Goal: Information Seeking & Learning: Find specific fact

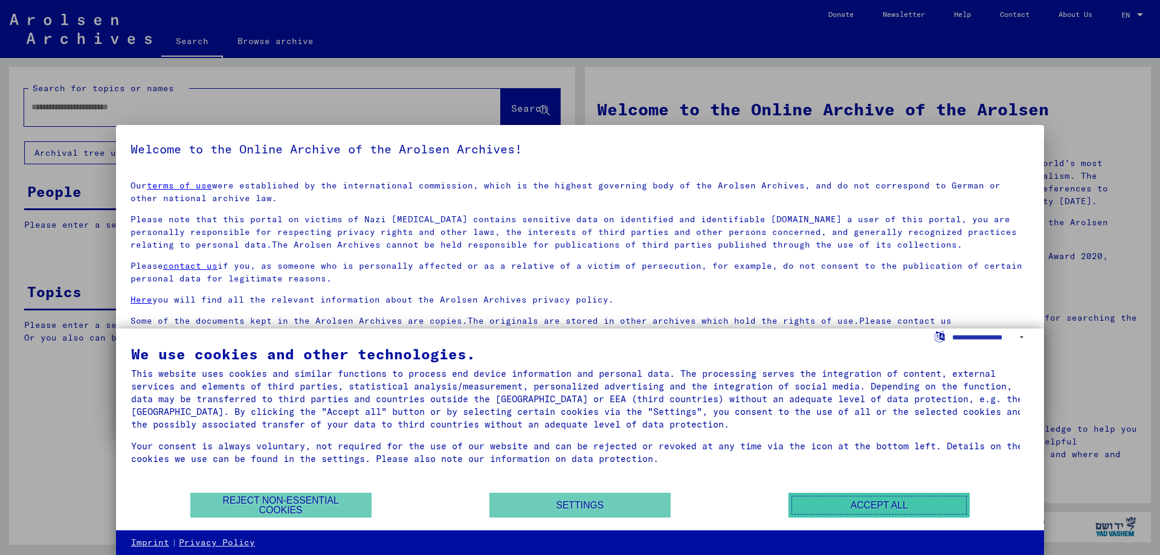
click at [869, 512] on button "Accept all" at bounding box center [879, 505] width 181 height 25
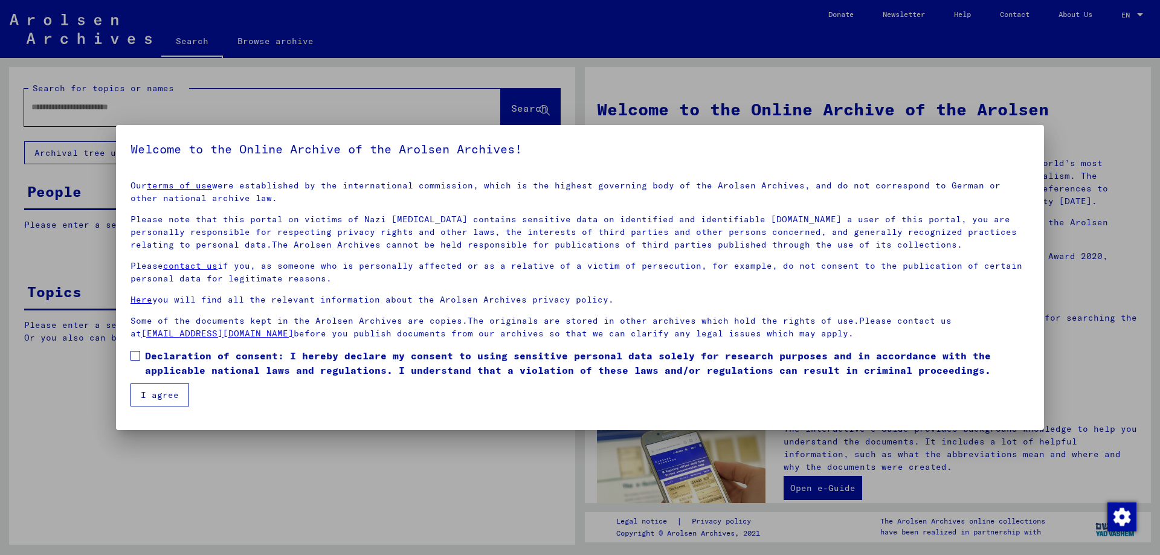
click at [174, 390] on button "I agree" at bounding box center [160, 395] width 59 height 23
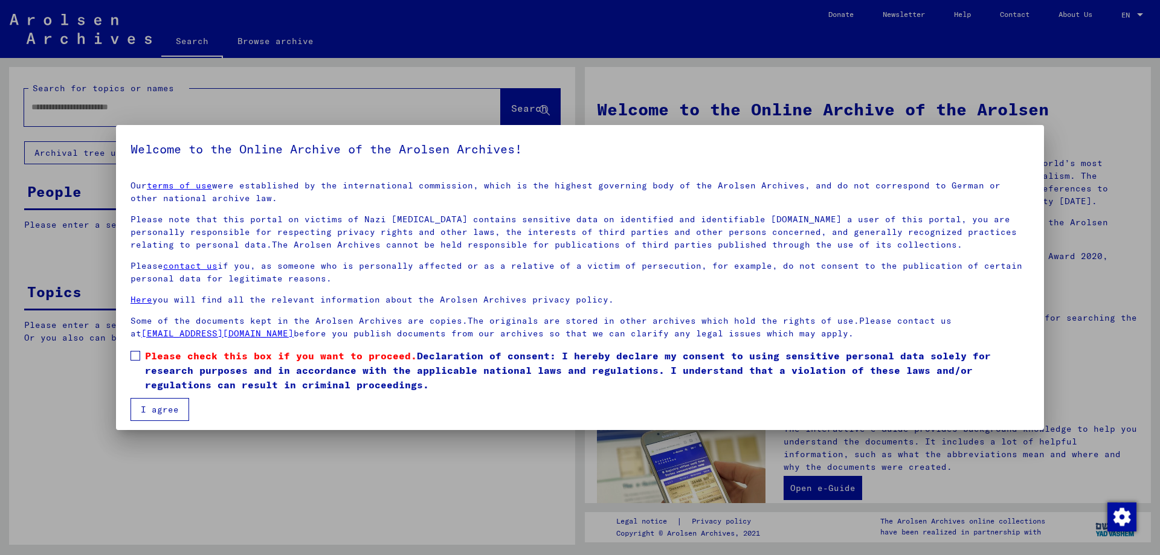
click at [126, 358] on mat-dialog-content "Our terms of use were established by the international commission, which is the…" at bounding box center [580, 296] width 928 height 250
click at [137, 359] on span at bounding box center [136, 356] width 10 height 10
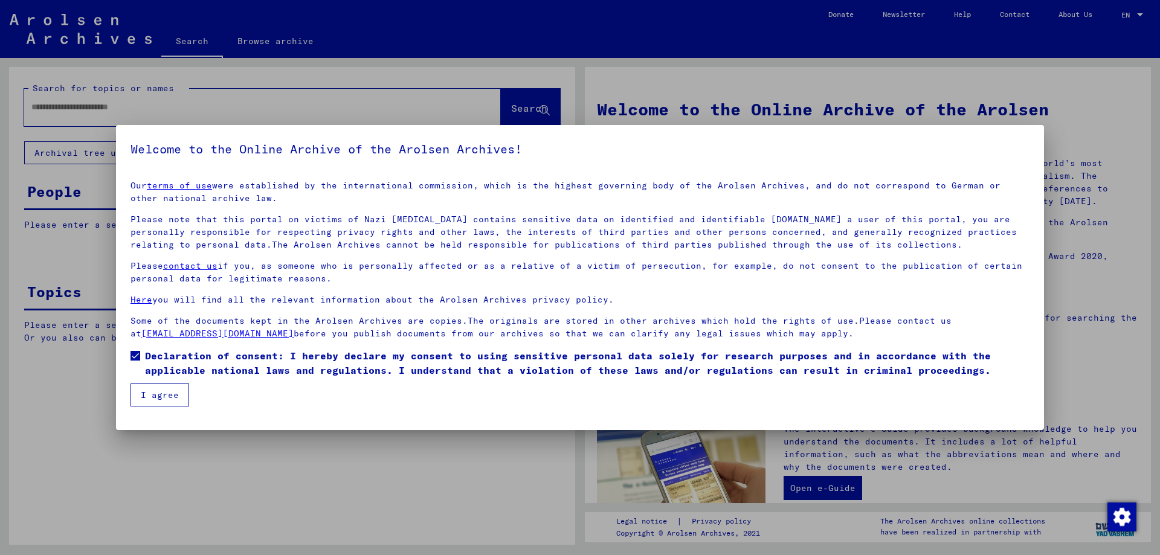
click at [163, 399] on button "I agree" at bounding box center [160, 395] width 59 height 23
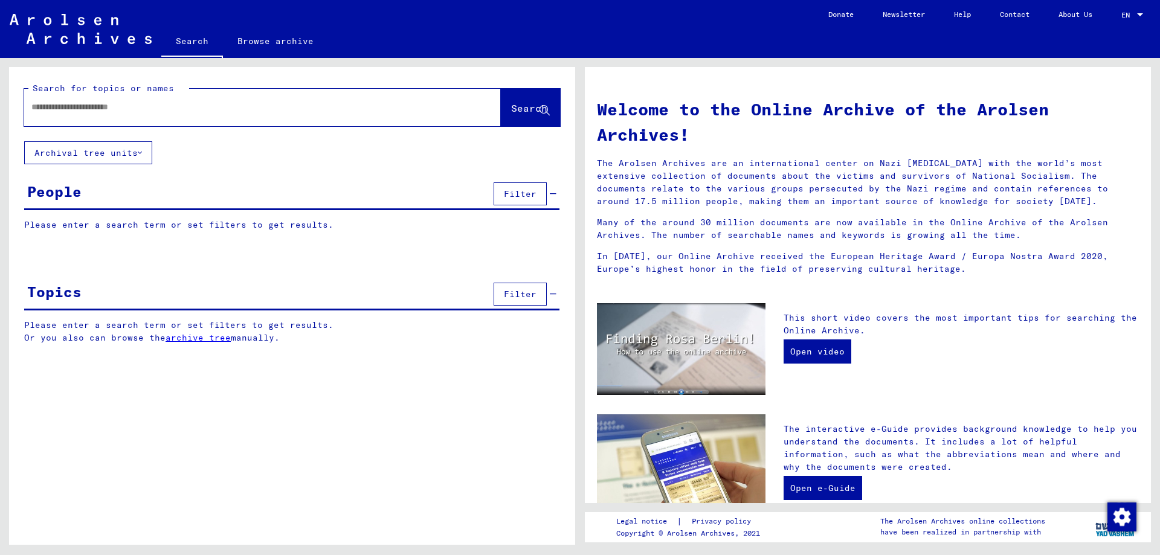
click at [187, 102] on input "text" at bounding box center [247, 107] width 433 height 13
type input "*******"
click at [528, 107] on span "Search" at bounding box center [529, 108] width 36 height 12
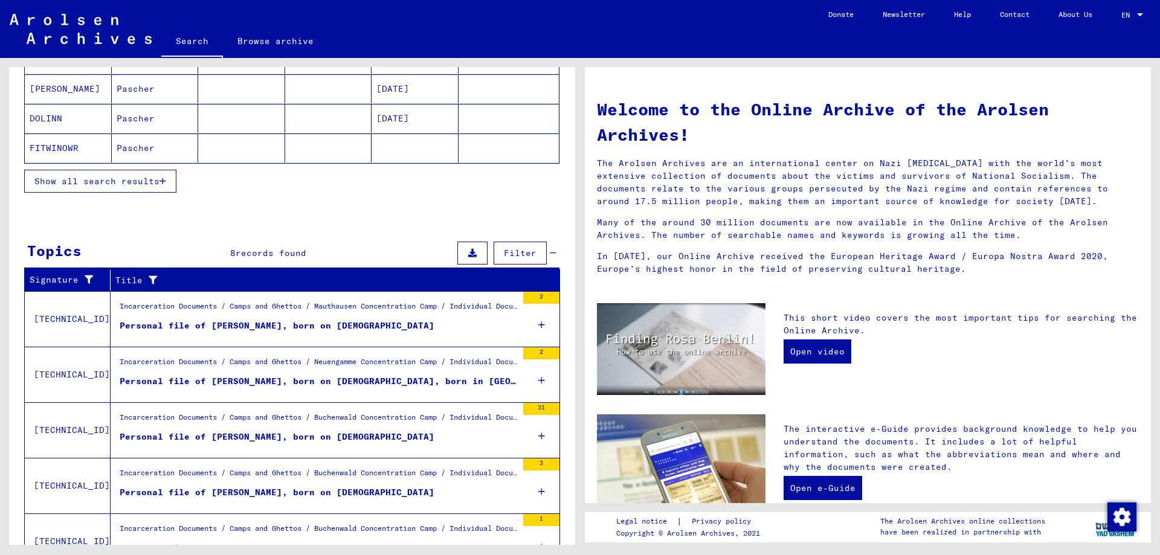
scroll to position [290, 0]
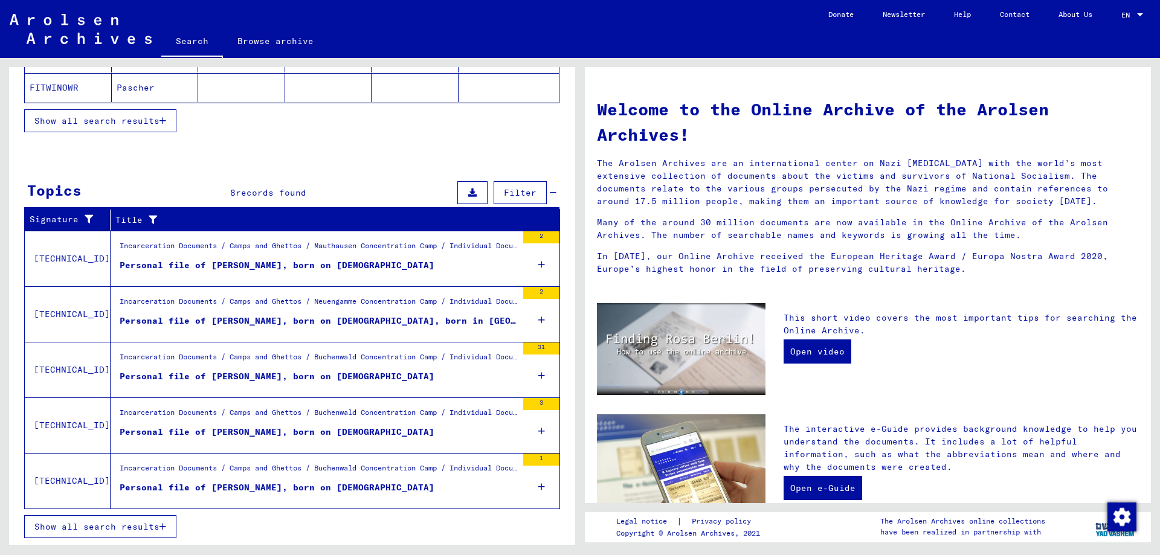
drag, startPoint x: 310, startPoint y: 263, endPoint x: 227, endPoint y: 263, distance: 83.4
click at [227, 263] on div "Personal file of [PERSON_NAME], born on [DEMOGRAPHIC_DATA]" at bounding box center [277, 265] width 315 height 13
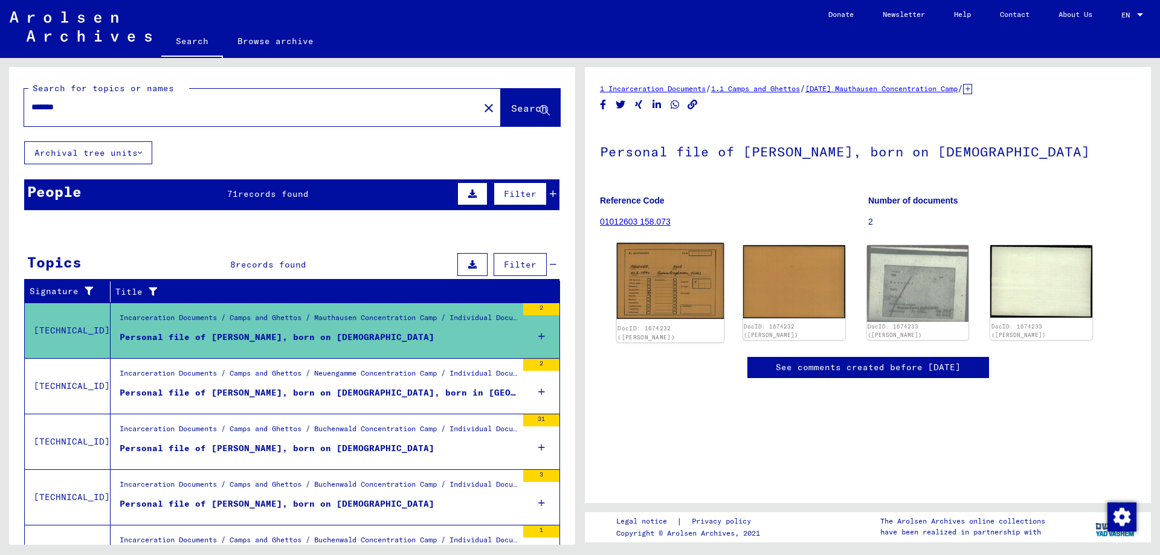
click at [705, 293] on img at bounding box center [670, 281] width 107 height 76
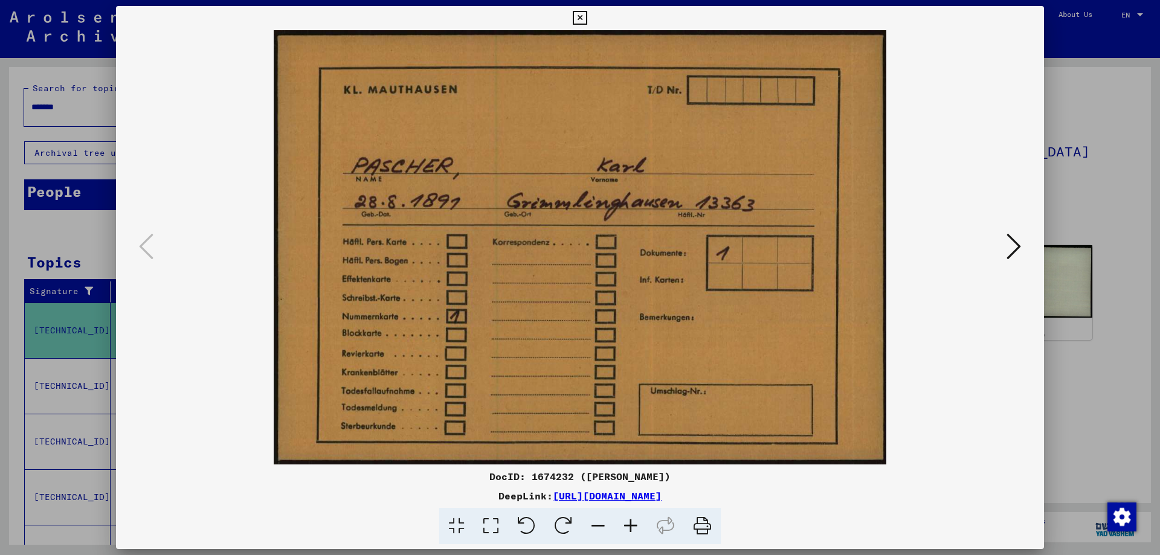
click at [1004, 243] on button at bounding box center [1014, 247] width 22 height 34
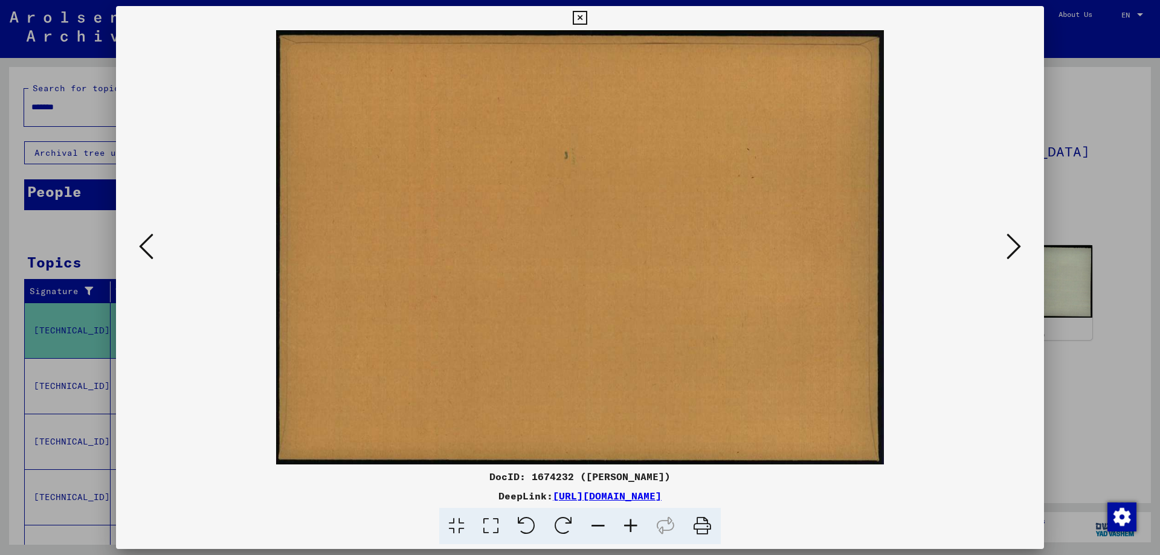
click at [1018, 243] on icon at bounding box center [1014, 246] width 15 height 29
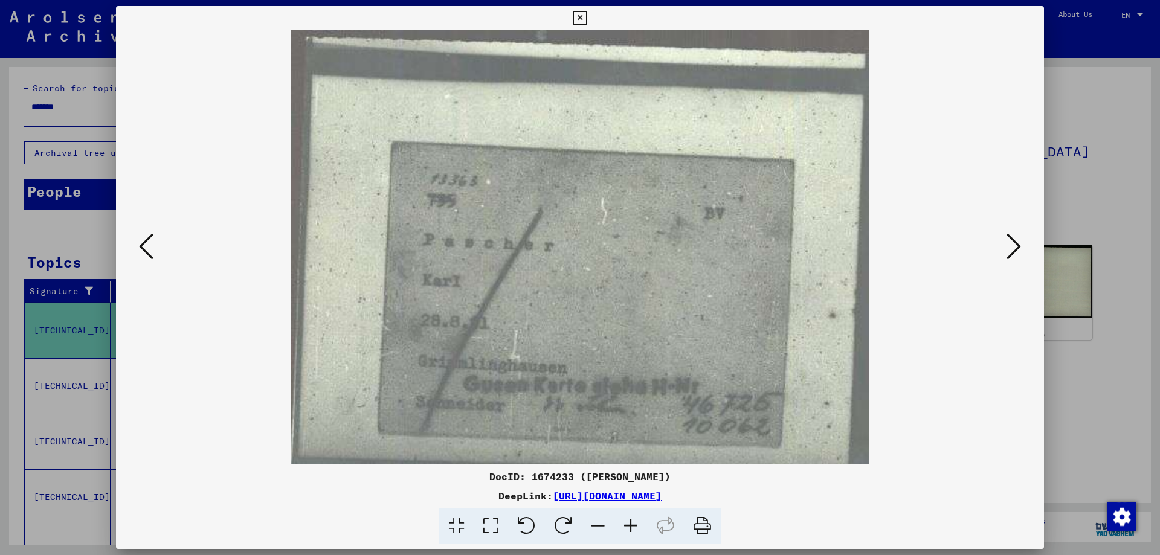
click at [1018, 243] on icon at bounding box center [1014, 246] width 15 height 29
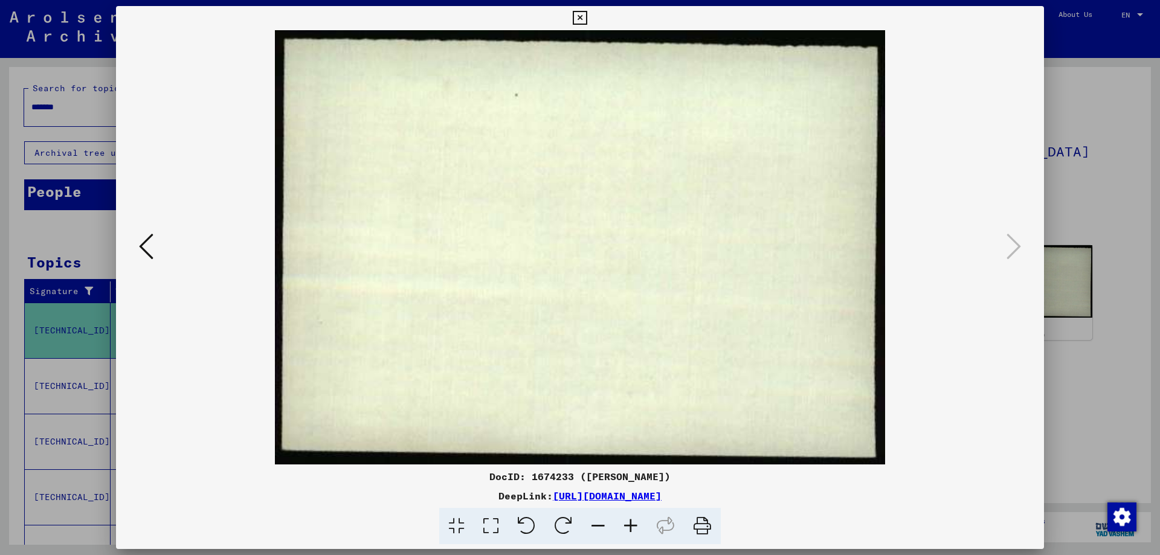
click at [1133, 170] on div at bounding box center [580, 277] width 1160 height 555
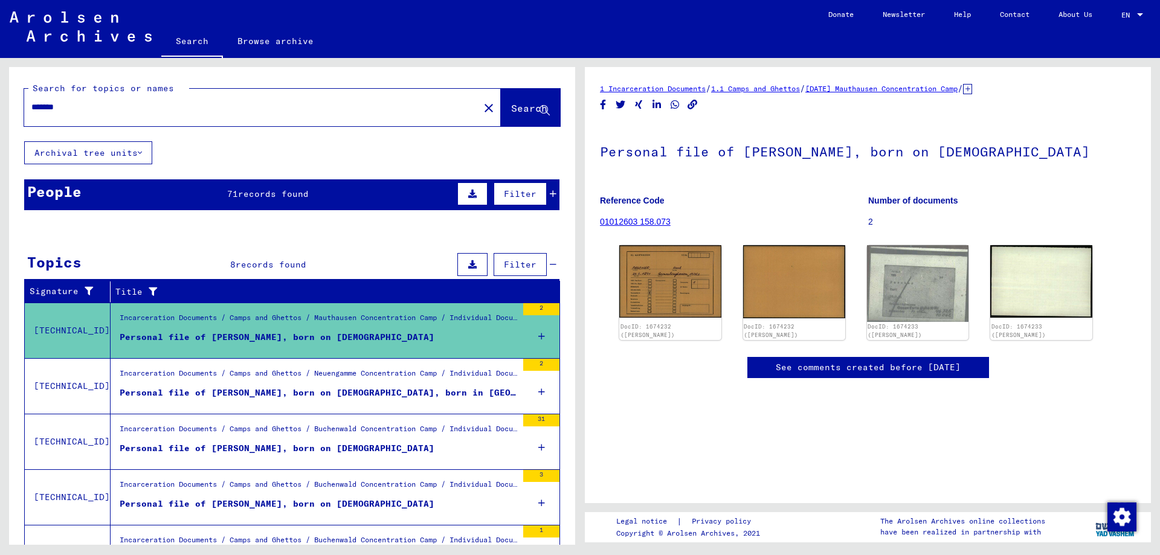
click at [412, 378] on div "Incarceration Documents / Camps and Ghettos / Neuengamme Concentration Camp / I…" at bounding box center [319, 376] width 398 height 17
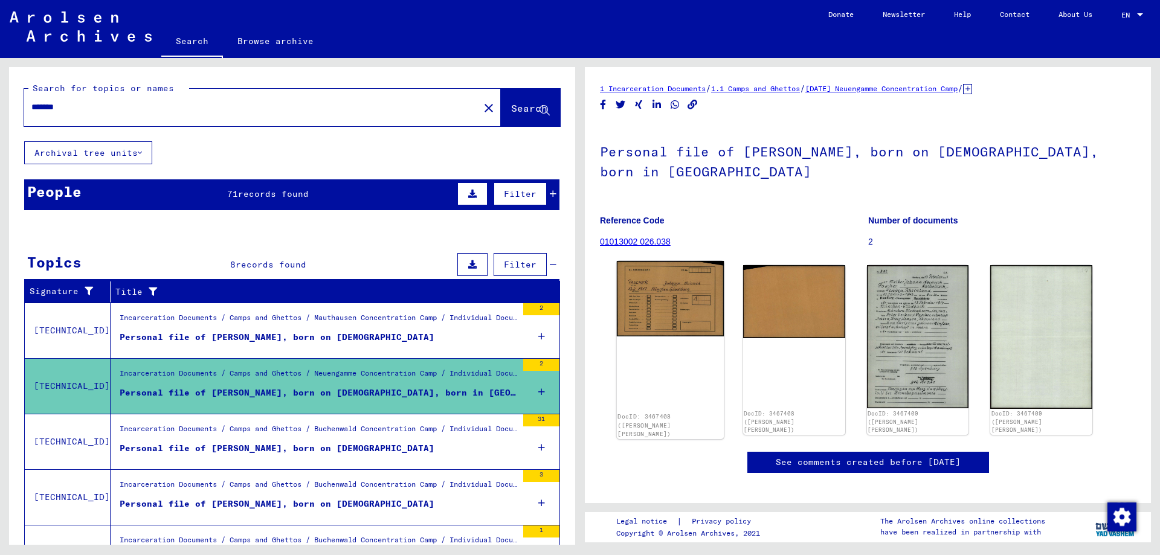
click at [691, 277] on img at bounding box center [670, 299] width 107 height 76
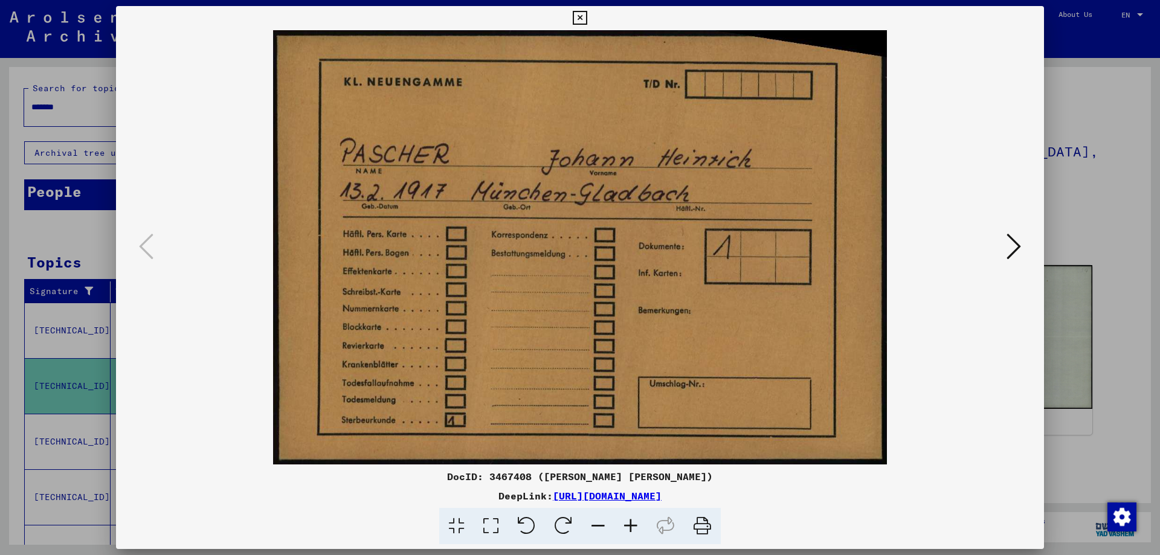
click at [1023, 235] on button at bounding box center [1014, 247] width 22 height 34
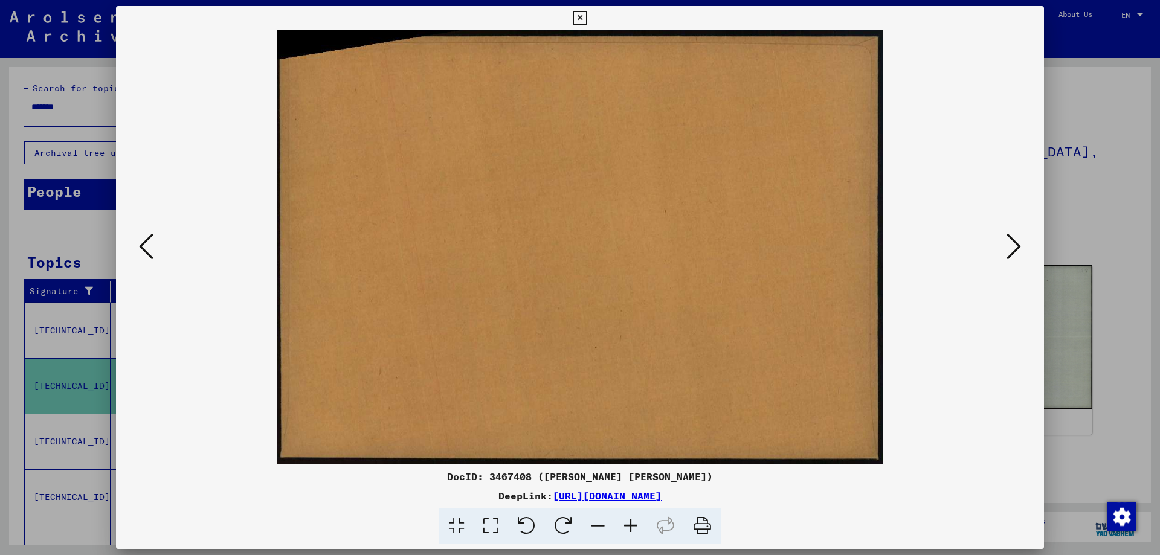
click at [1015, 241] on icon at bounding box center [1014, 246] width 15 height 29
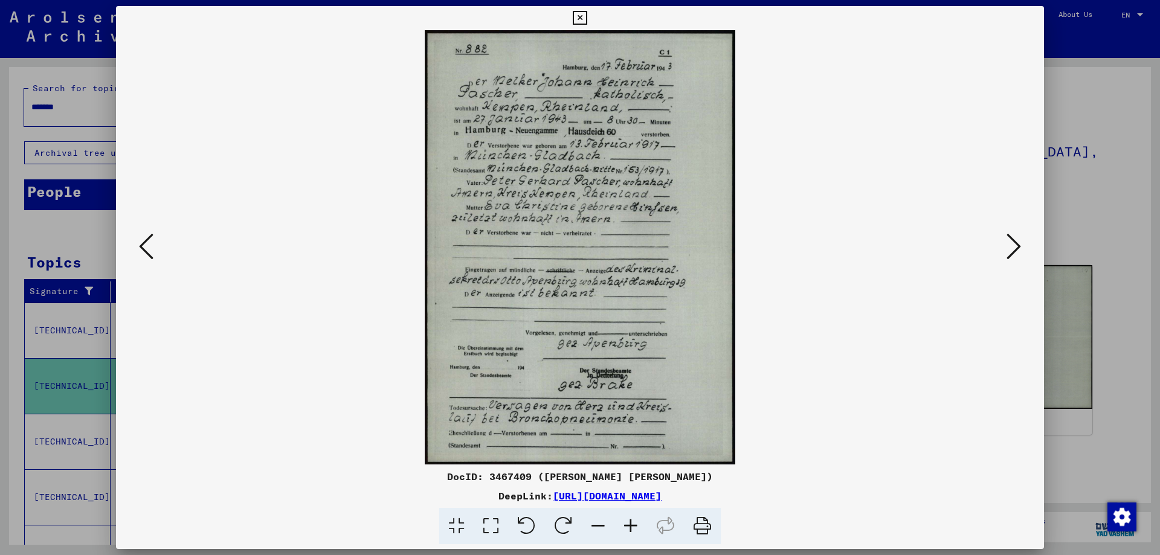
click at [1109, 157] on div at bounding box center [580, 277] width 1160 height 555
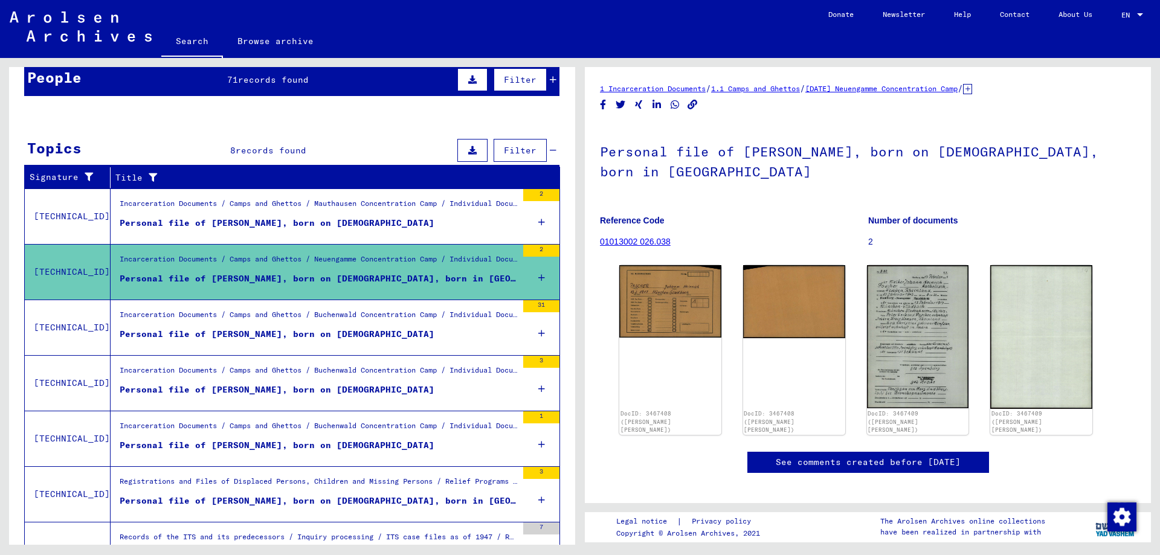
scroll to position [121, 0]
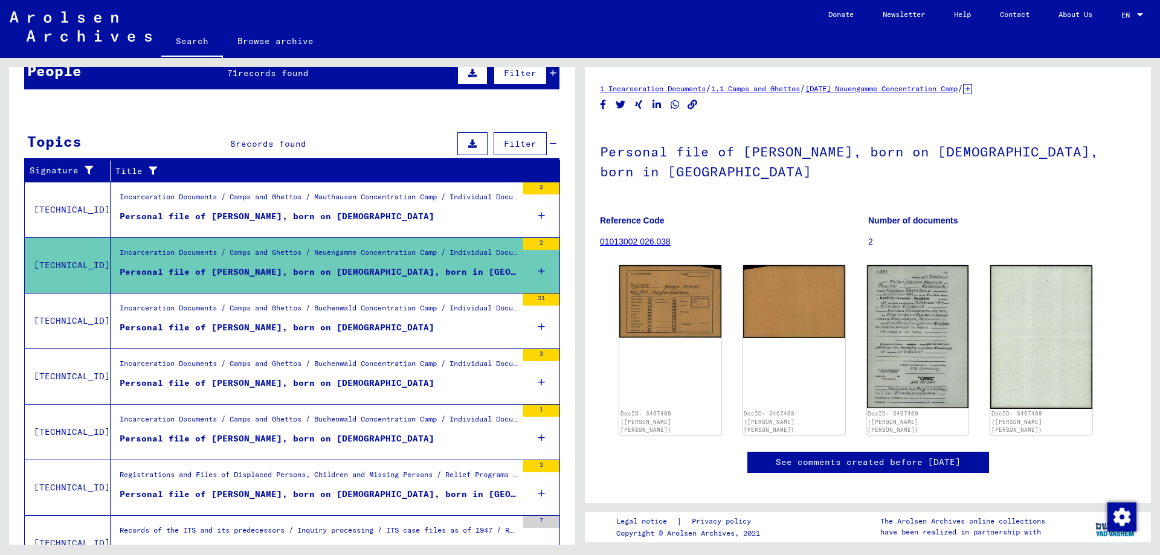
click at [383, 328] on figure "Personal file of [PERSON_NAME], born on [DEMOGRAPHIC_DATA]" at bounding box center [319, 331] width 398 height 18
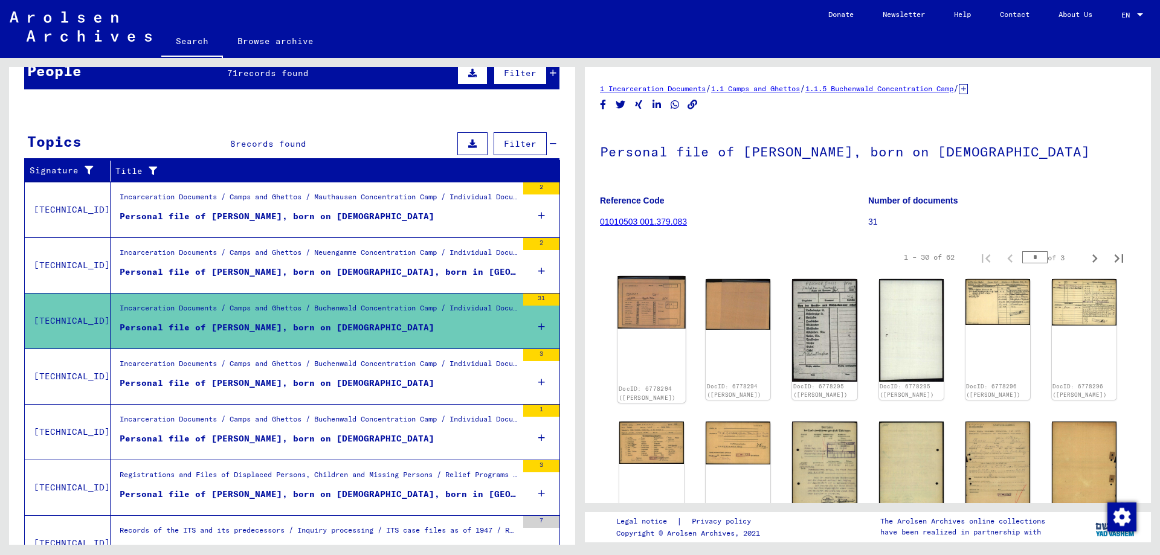
click at [674, 333] on div "DocID: 6778294 ([PERSON_NAME])" at bounding box center [652, 339] width 68 height 127
click at [667, 308] on img at bounding box center [652, 302] width 68 height 53
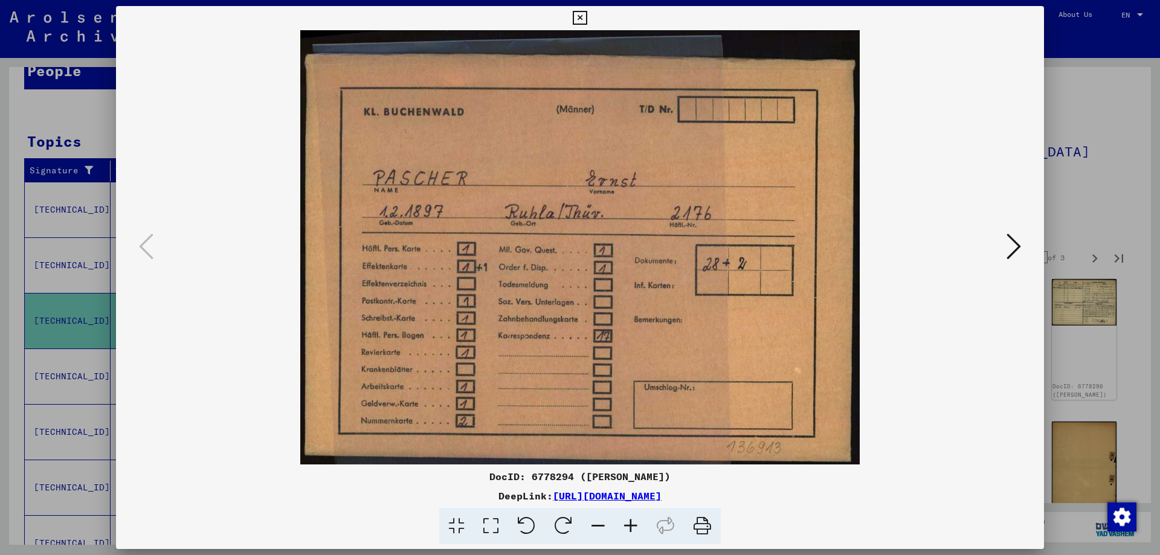
click at [1007, 239] on icon at bounding box center [1014, 246] width 15 height 29
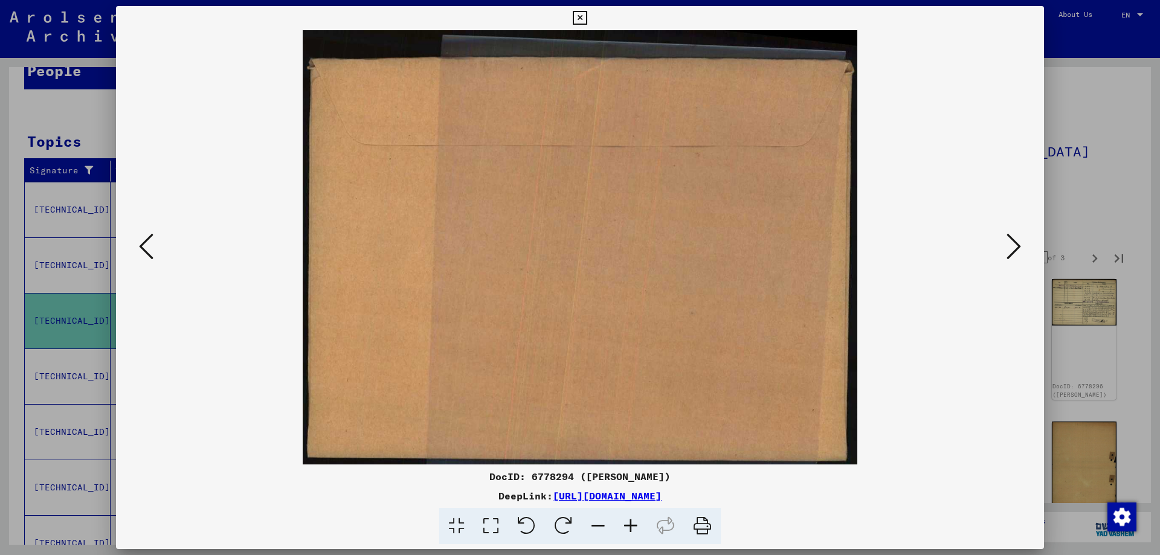
click at [1007, 239] on icon at bounding box center [1014, 246] width 15 height 29
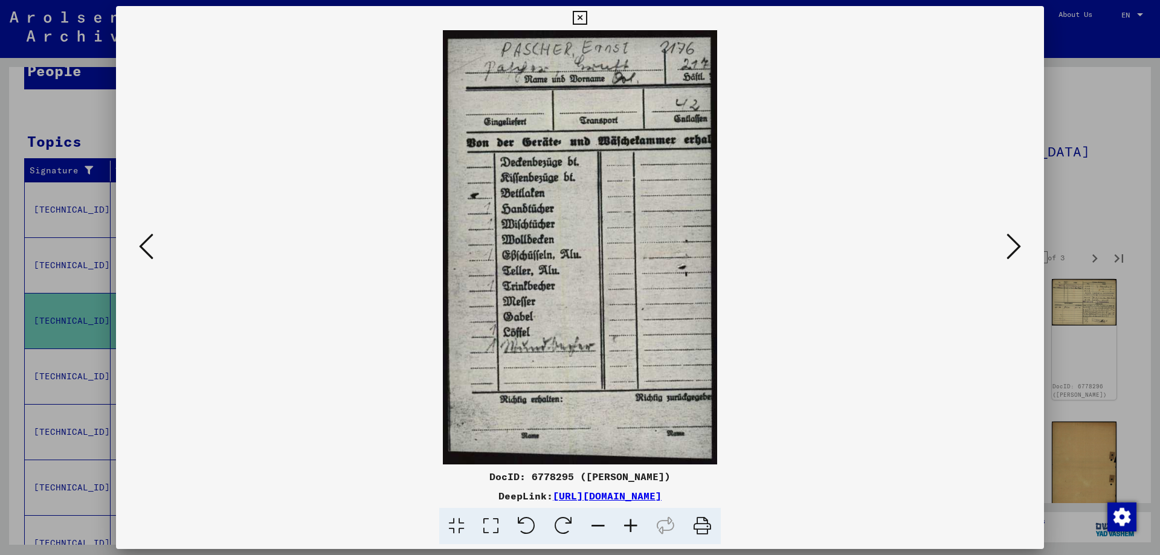
click at [1007, 239] on icon at bounding box center [1014, 246] width 15 height 29
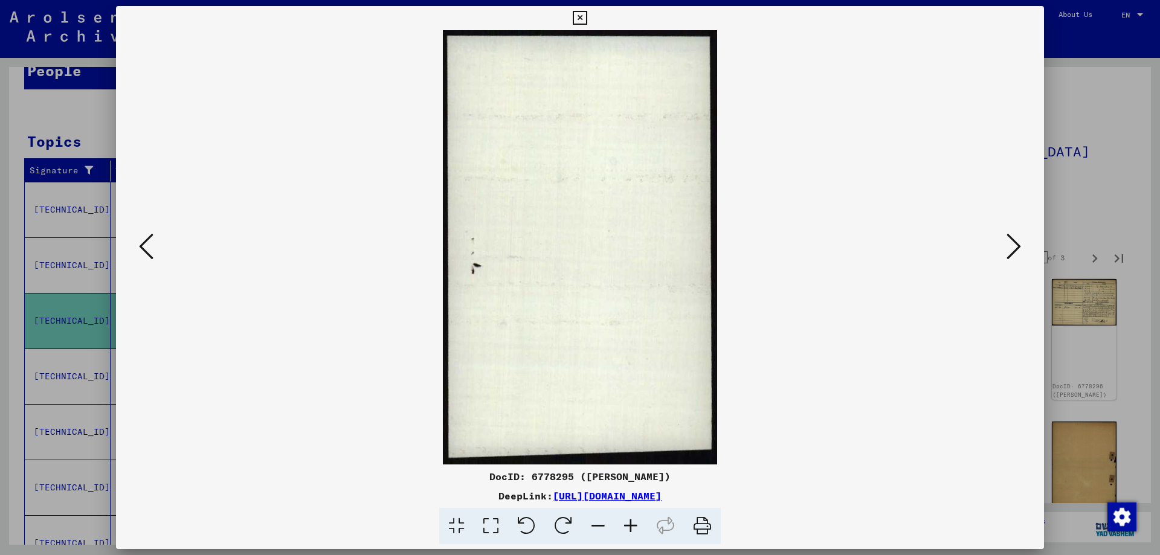
click at [1007, 239] on icon at bounding box center [1014, 246] width 15 height 29
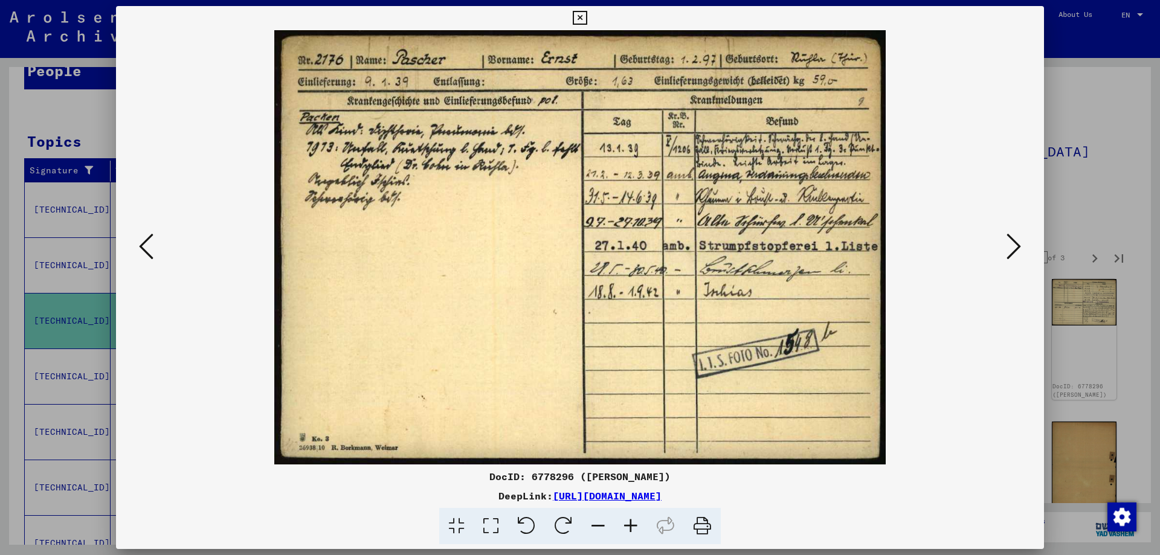
click at [1007, 239] on icon at bounding box center [1014, 246] width 15 height 29
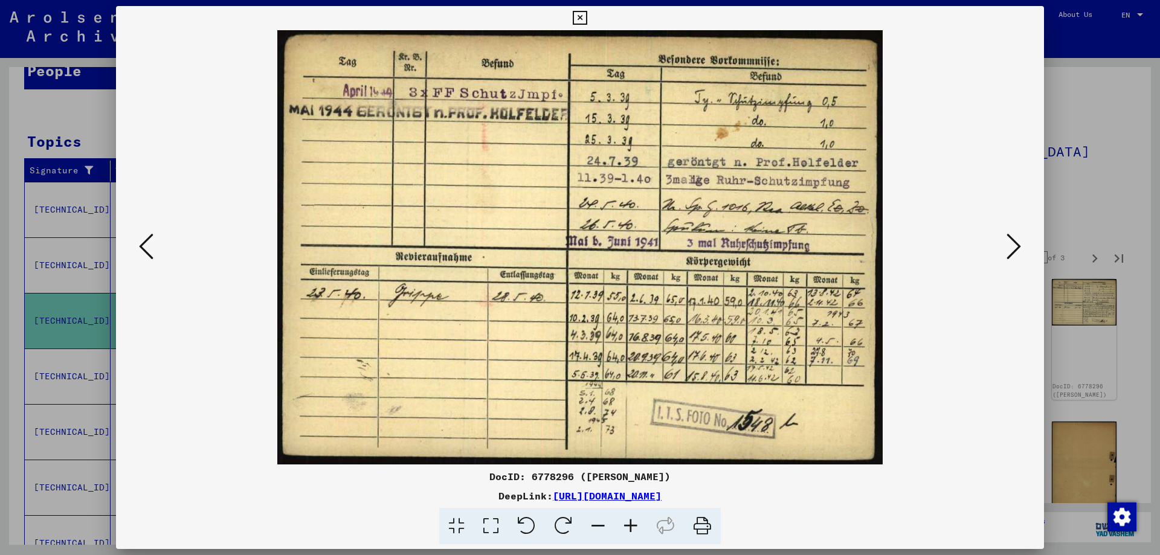
click at [1018, 244] on icon at bounding box center [1014, 246] width 15 height 29
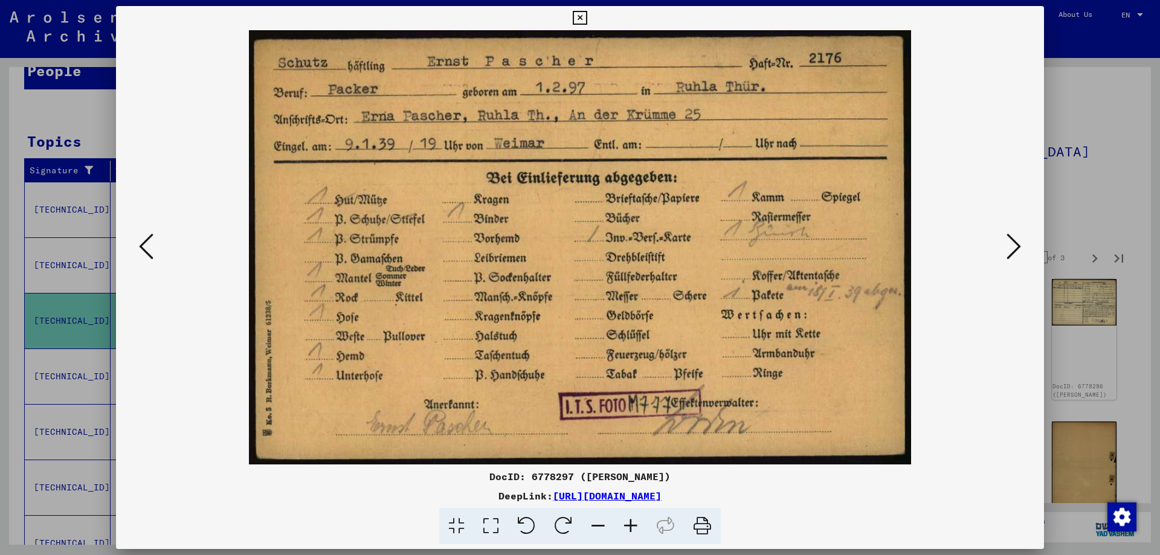
click at [1012, 244] on icon at bounding box center [1014, 246] width 15 height 29
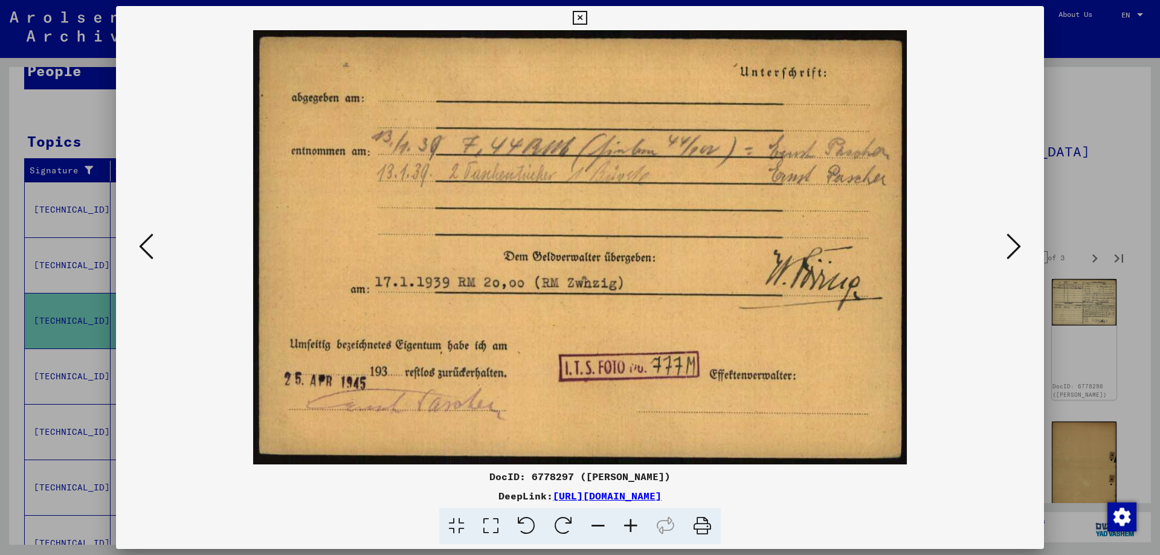
click at [1011, 244] on icon at bounding box center [1014, 246] width 15 height 29
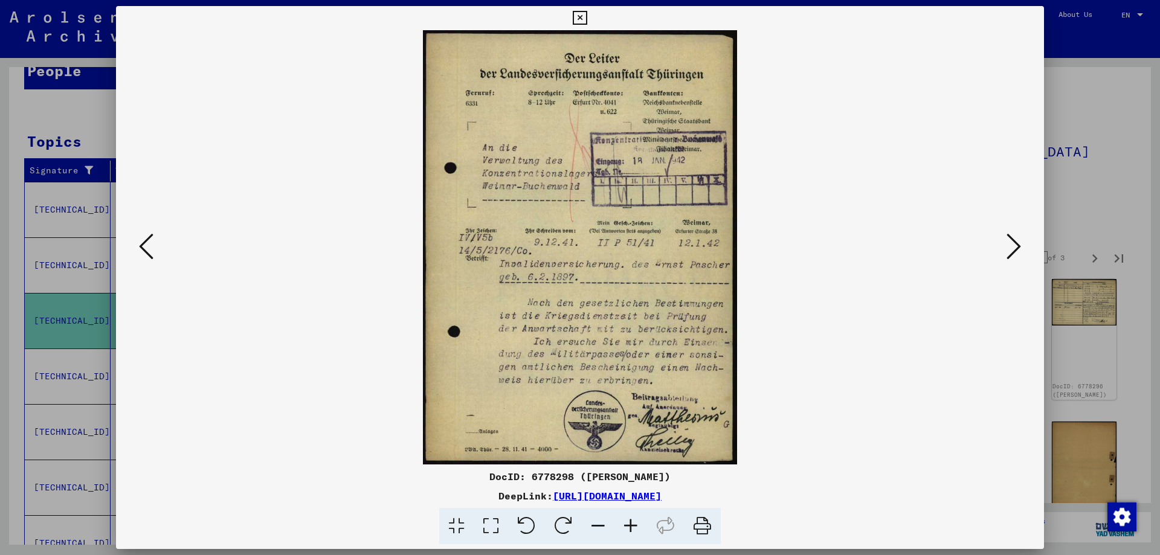
click at [1011, 244] on icon at bounding box center [1014, 246] width 15 height 29
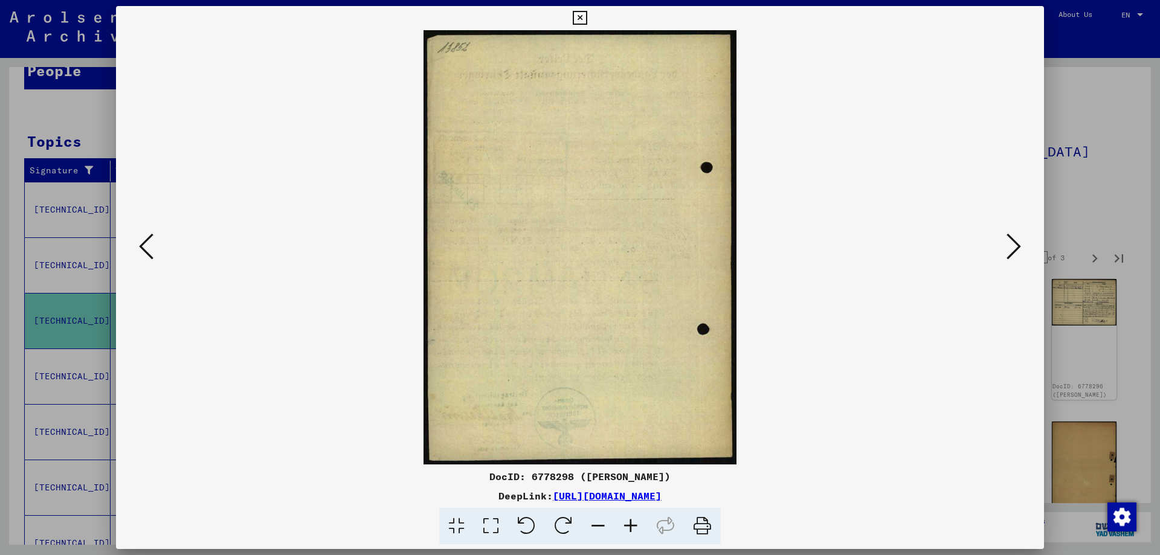
click at [1011, 244] on icon at bounding box center [1014, 246] width 15 height 29
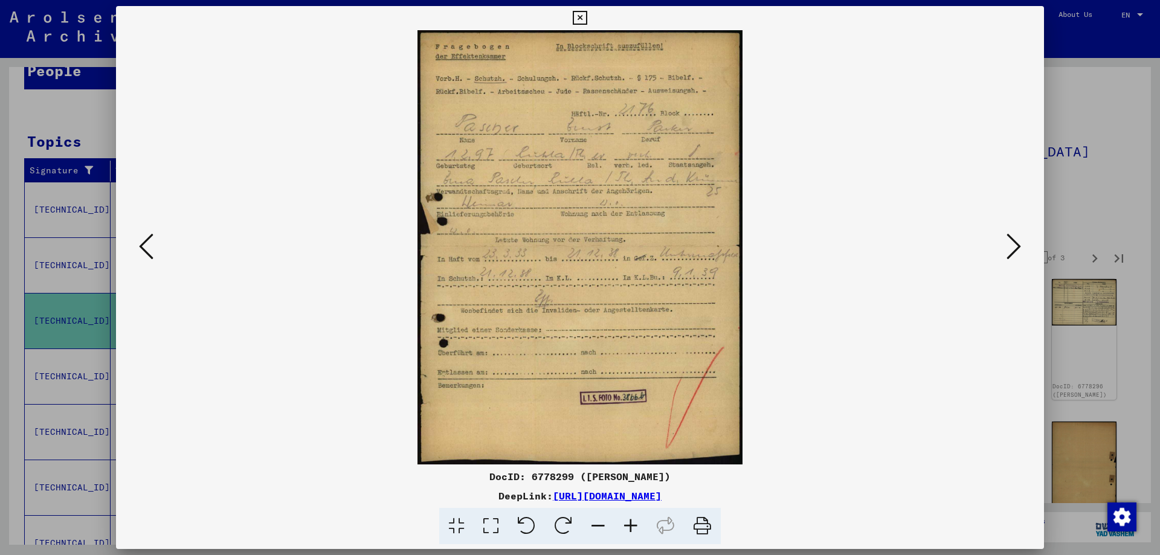
click at [1011, 244] on icon at bounding box center [1014, 246] width 15 height 29
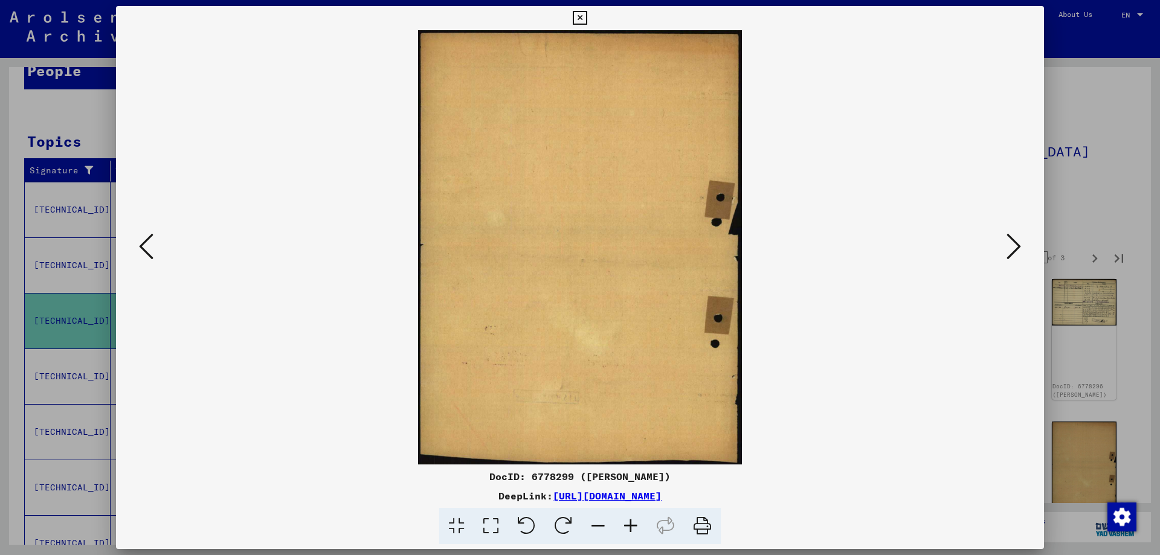
click at [1011, 244] on icon at bounding box center [1014, 246] width 15 height 29
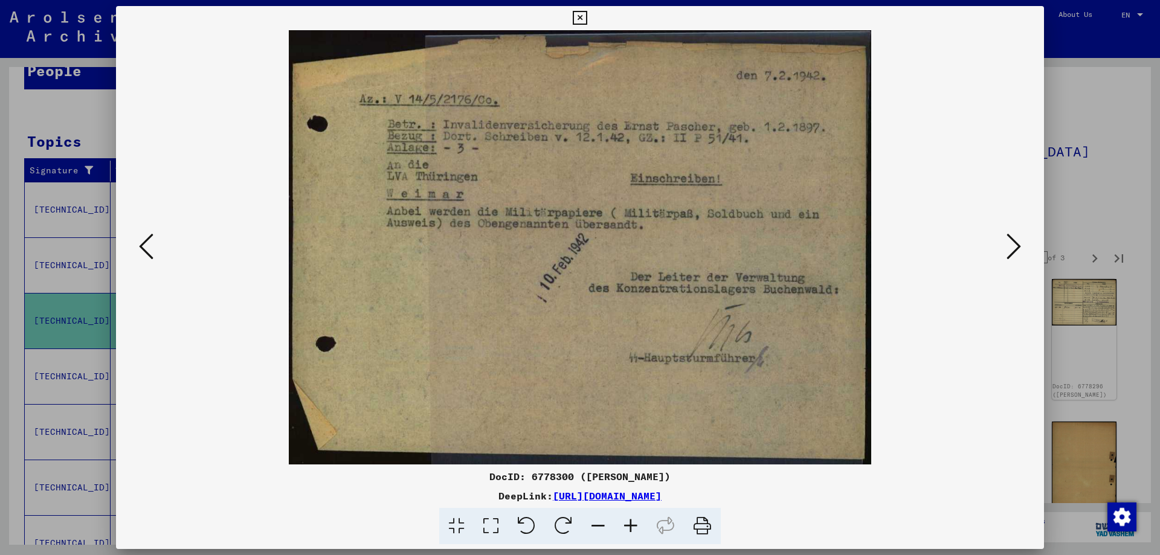
click at [1011, 244] on icon at bounding box center [1014, 246] width 15 height 29
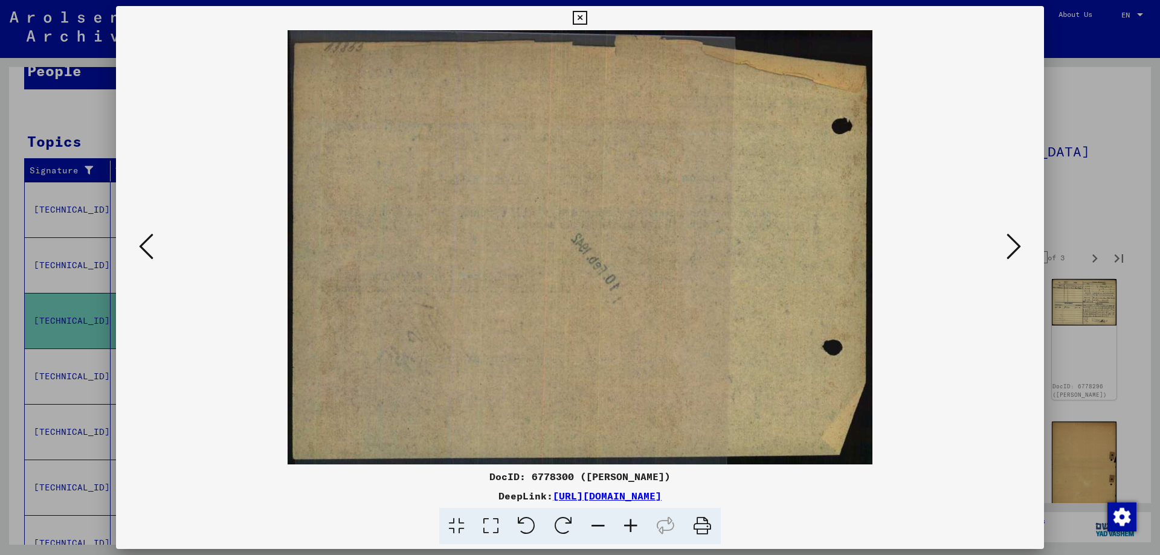
click at [1011, 244] on icon at bounding box center [1014, 246] width 15 height 29
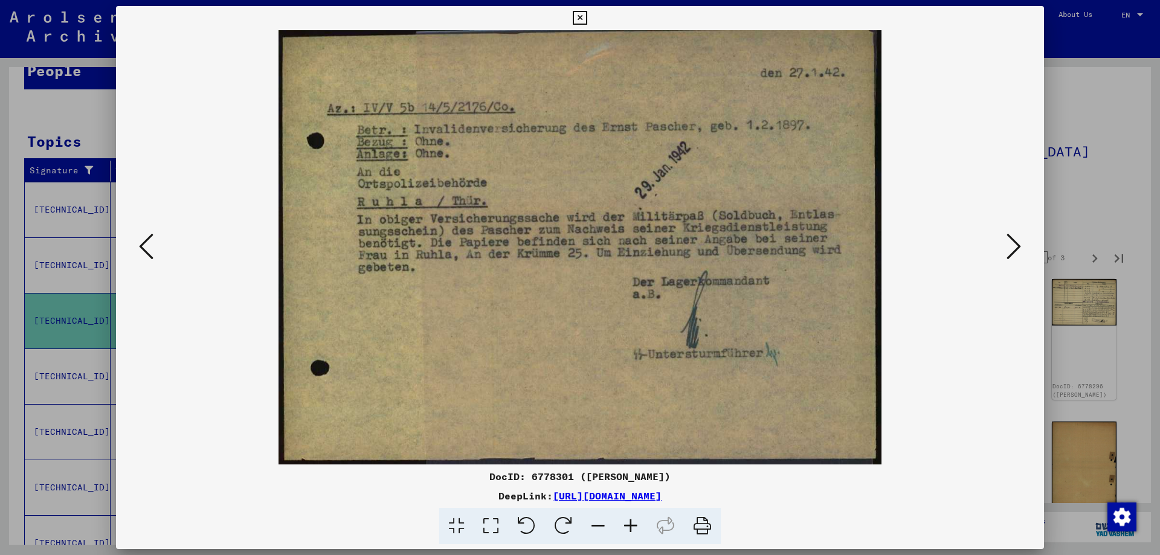
click at [1014, 244] on icon at bounding box center [1014, 246] width 15 height 29
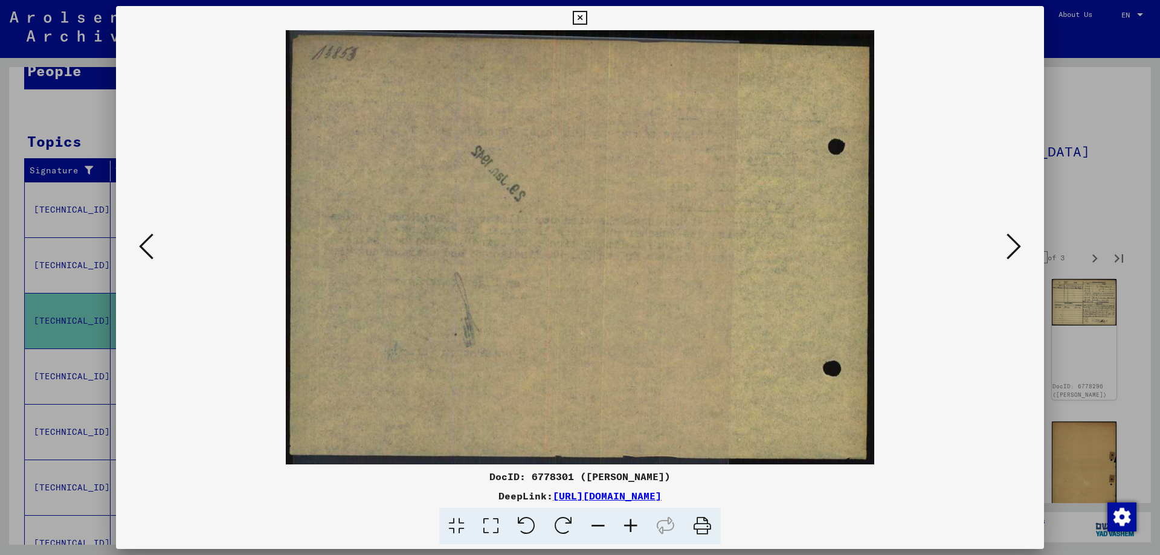
click at [1014, 244] on icon at bounding box center [1014, 246] width 15 height 29
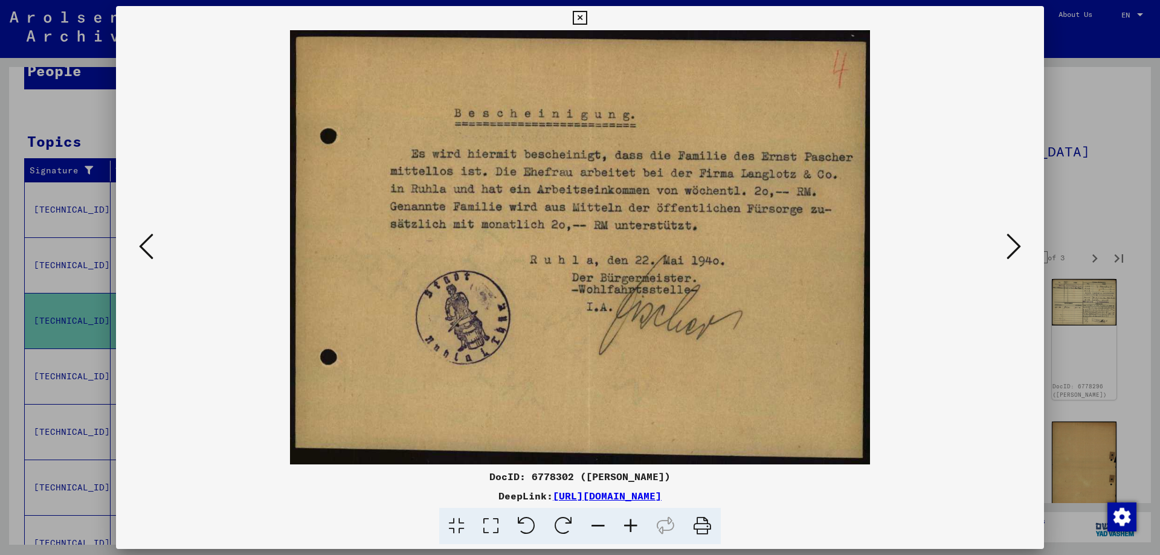
click at [1014, 244] on icon at bounding box center [1014, 246] width 15 height 29
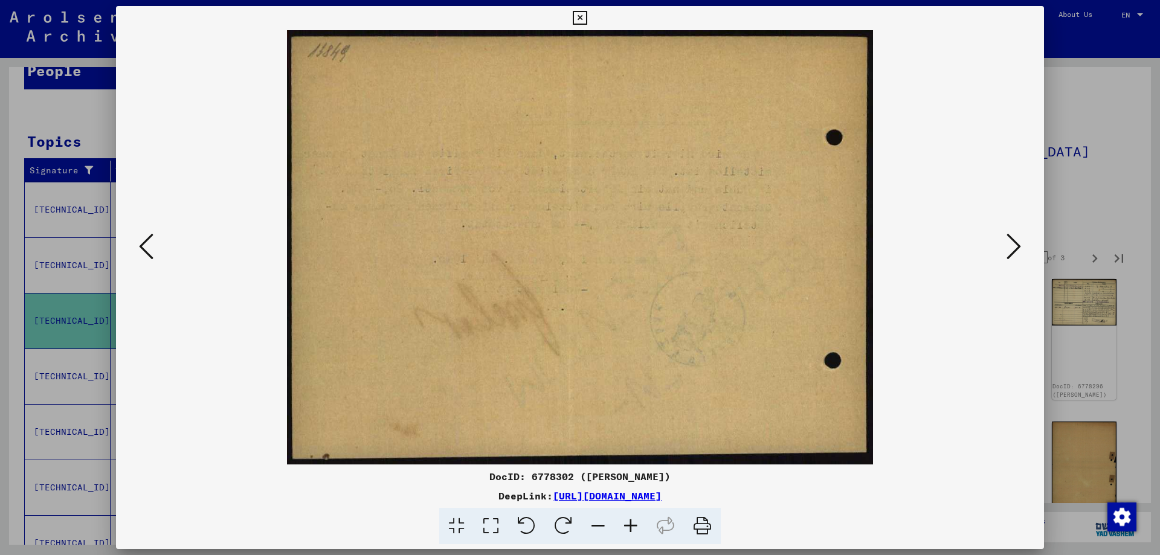
click at [1014, 244] on icon at bounding box center [1014, 246] width 15 height 29
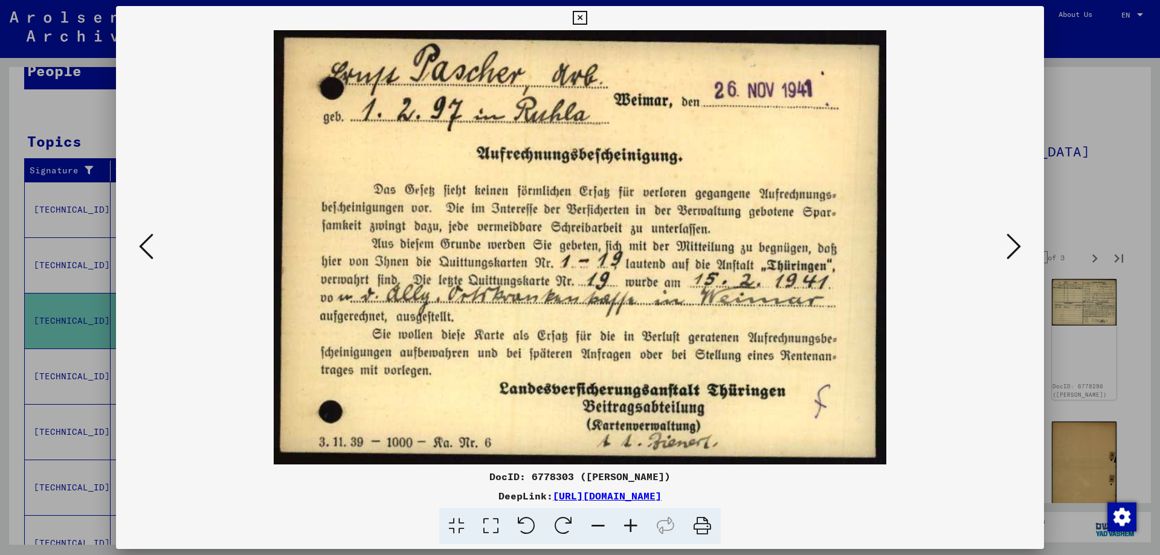
click at [1014, 244] on icon at bounding box center [1014, 246] width 15 height 29
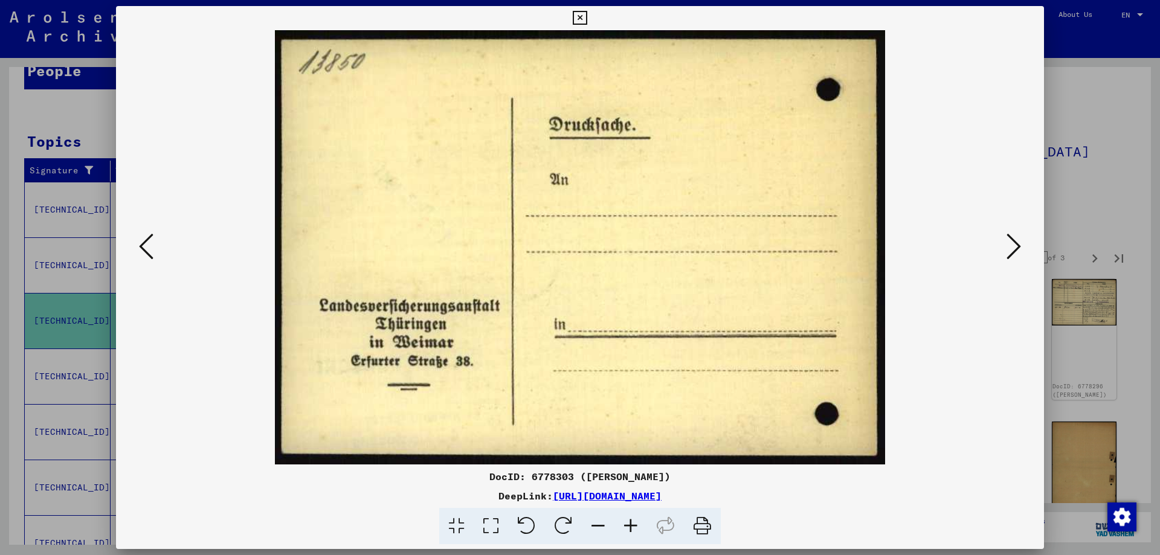
click at [1014, 244] on icon at bounding box center [1014, 246] width 15 height 29
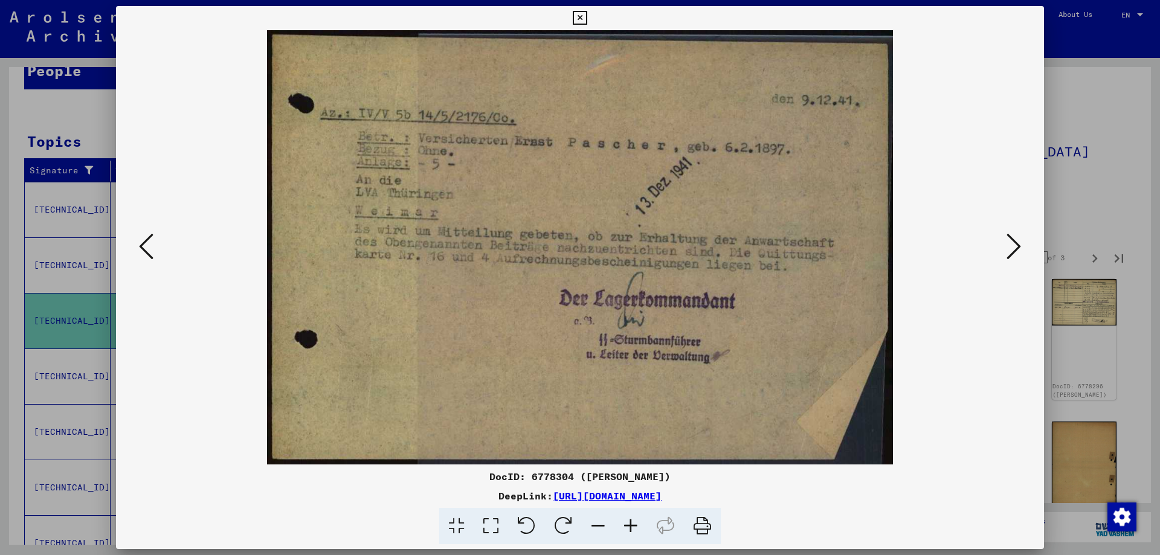
click at [1014, 244] on icon at bounding box center [1014, 246] width 15 height 29
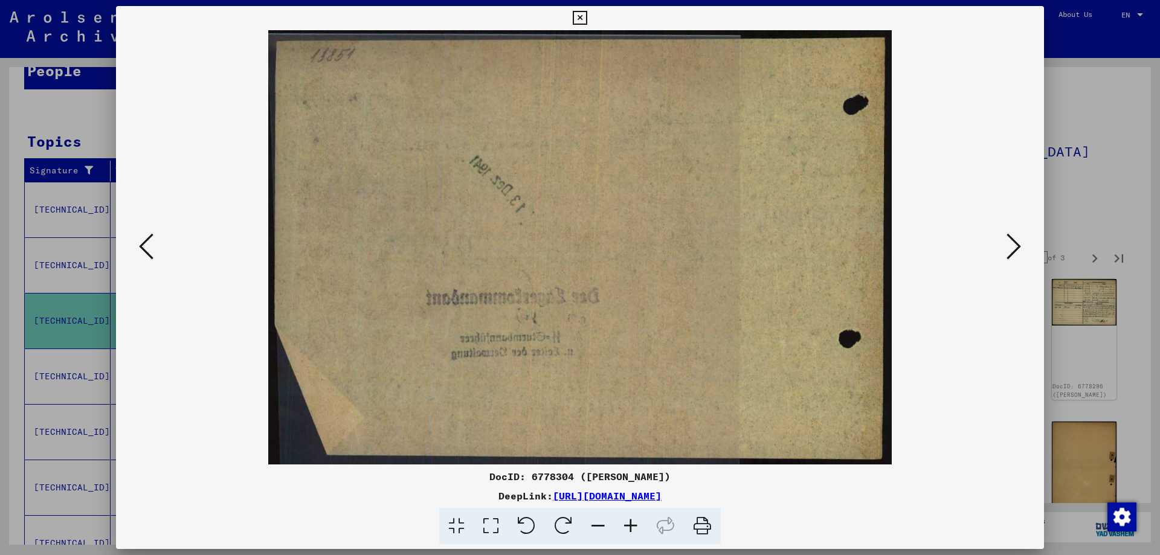
click at [1014, 244] on icon at bounding box center [1014, 246] width 15 height 29
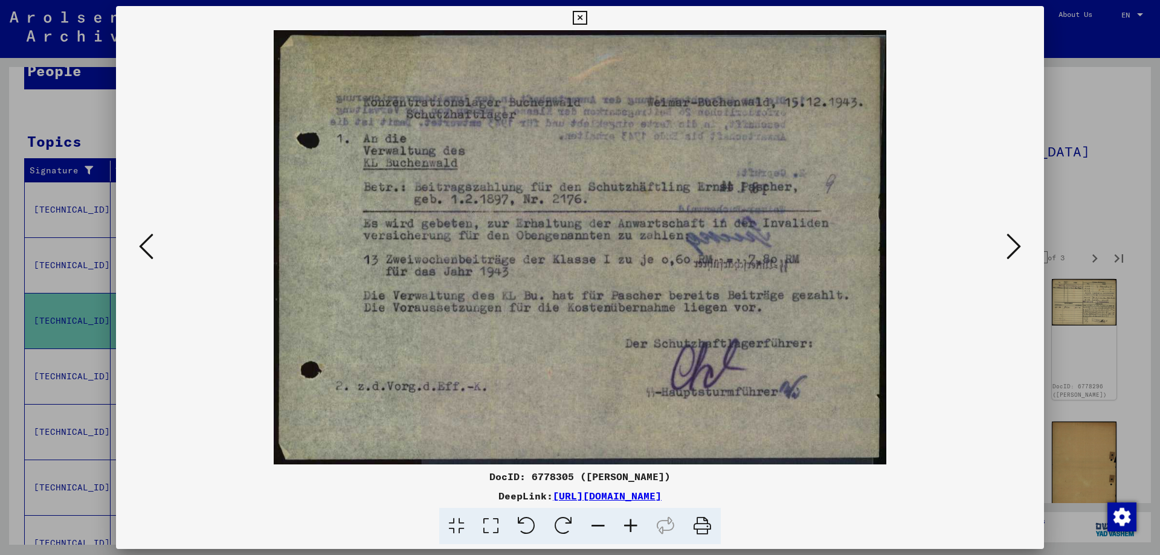
click at [1014, 244] on icon at bounding box center [1014, 246] width 15 height 29
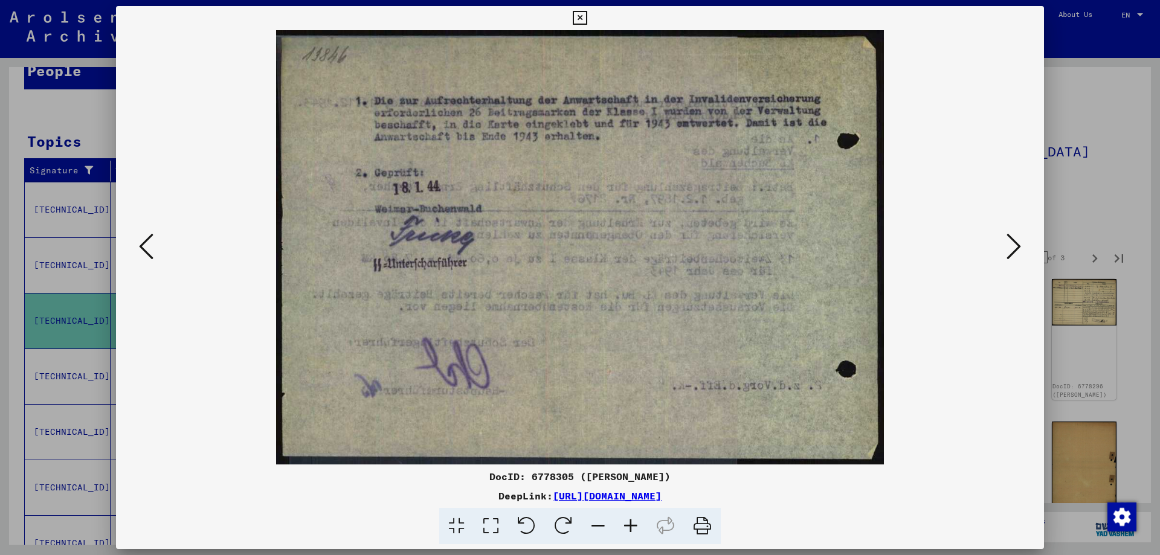
click at [1014, 244] on icon at bounding box center [1014, 246] width 15 height 29
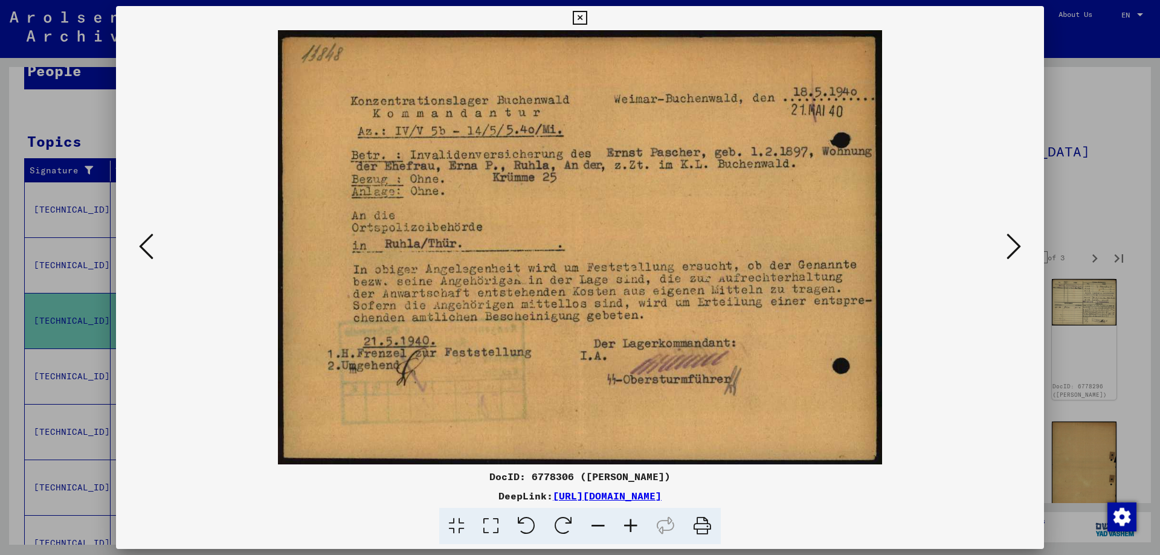
click at [1014, 244] on icon at bounding box center [1014, 246] width 15 height 29
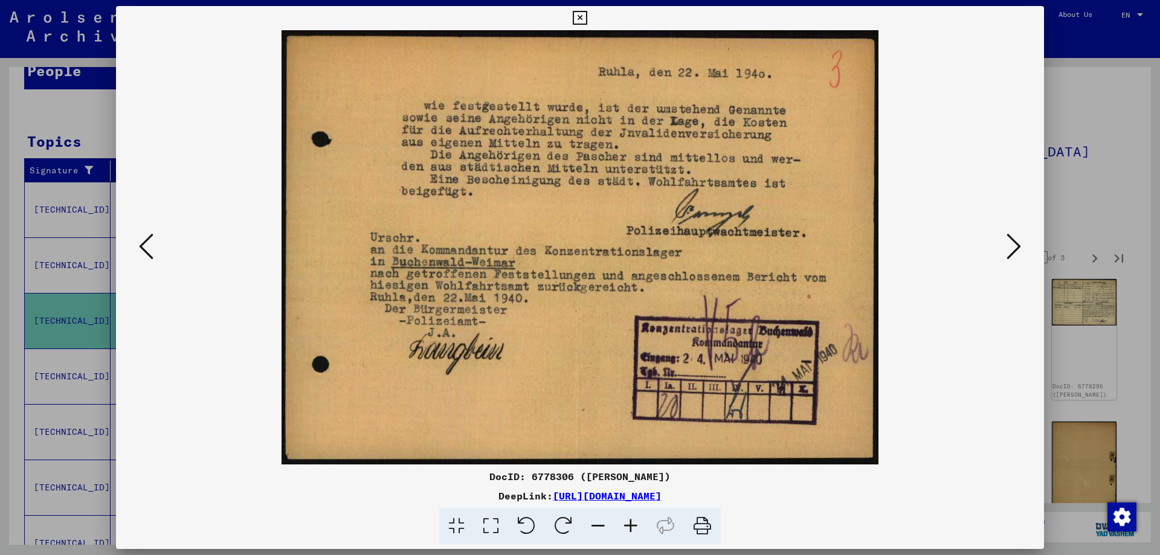
click at [1082, 150] on div at bounding box center [580, 277] width 1160 height 555
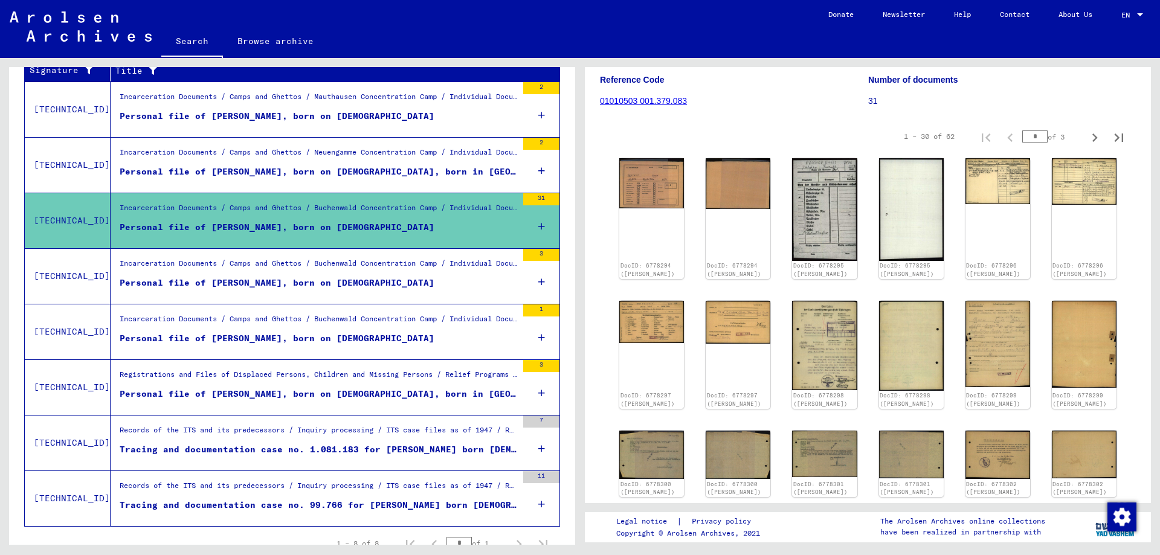
scroll to position [242, 0]
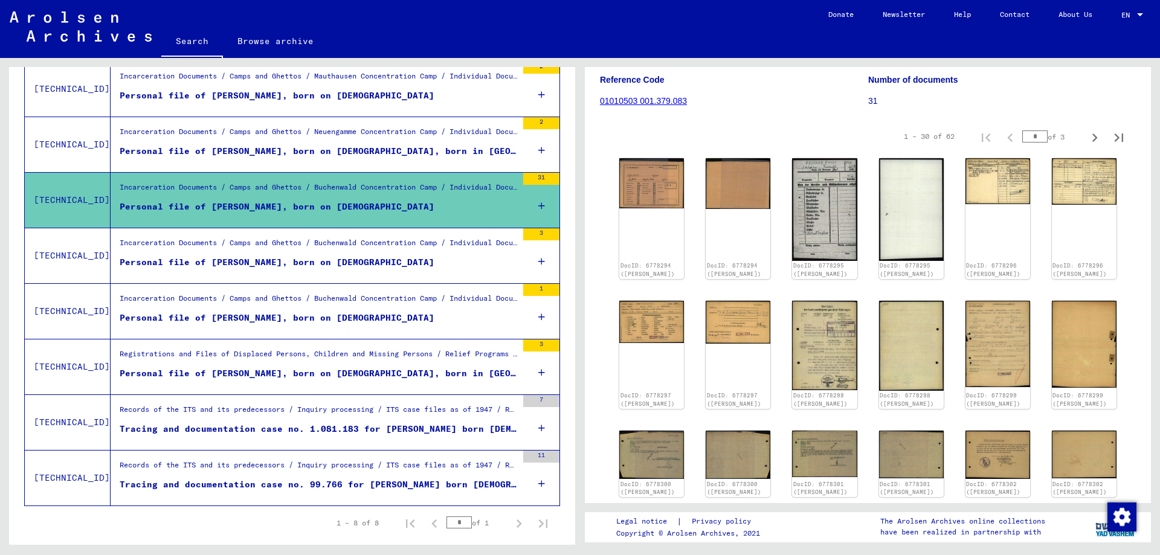
click at [375, 325] on figure "Personal file of [PERSON_NAME], born on [DEMOGRAPHIC_DATA]" at bounding box center [319, 321] width 398 height 18
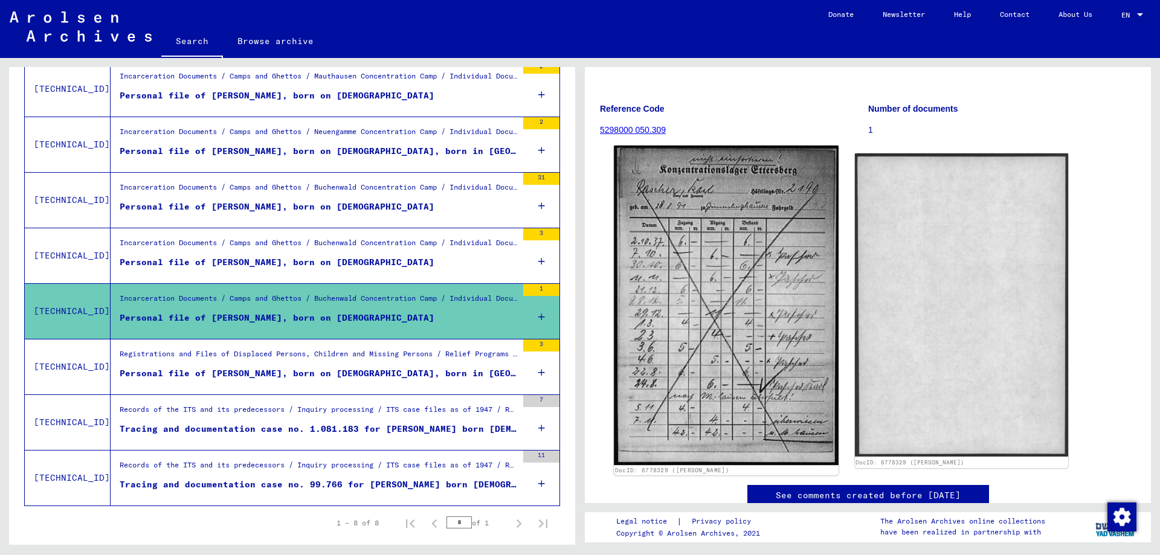
scroll to position [121, 0]
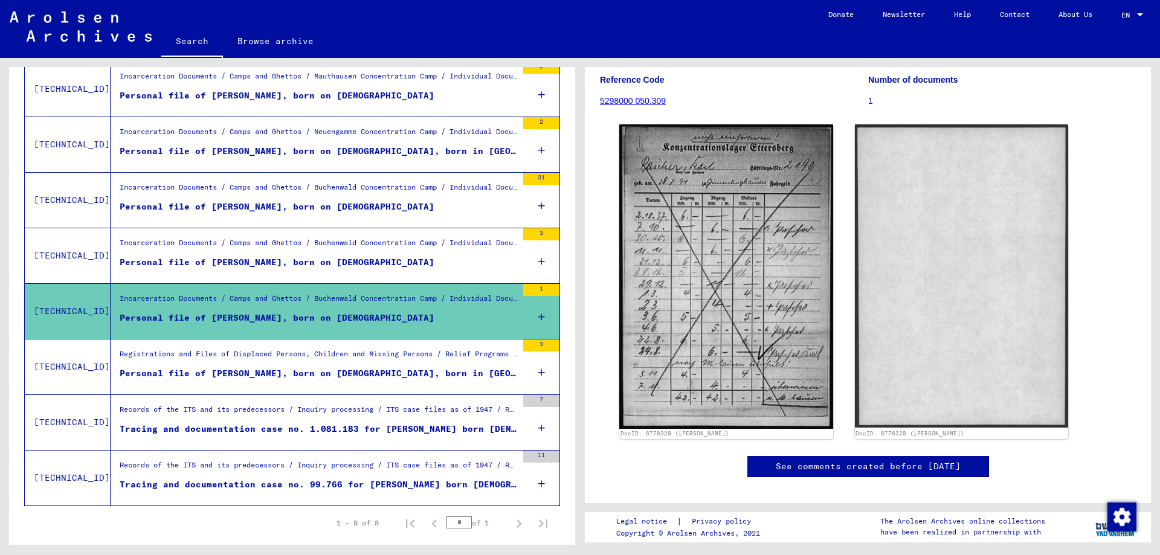
click at [423, 261] on figure "Personal file of [PERSON_NAME], born on [DEMOGRAPHIC_DATA]" at bounding box center [319, 265] width 398 height 18
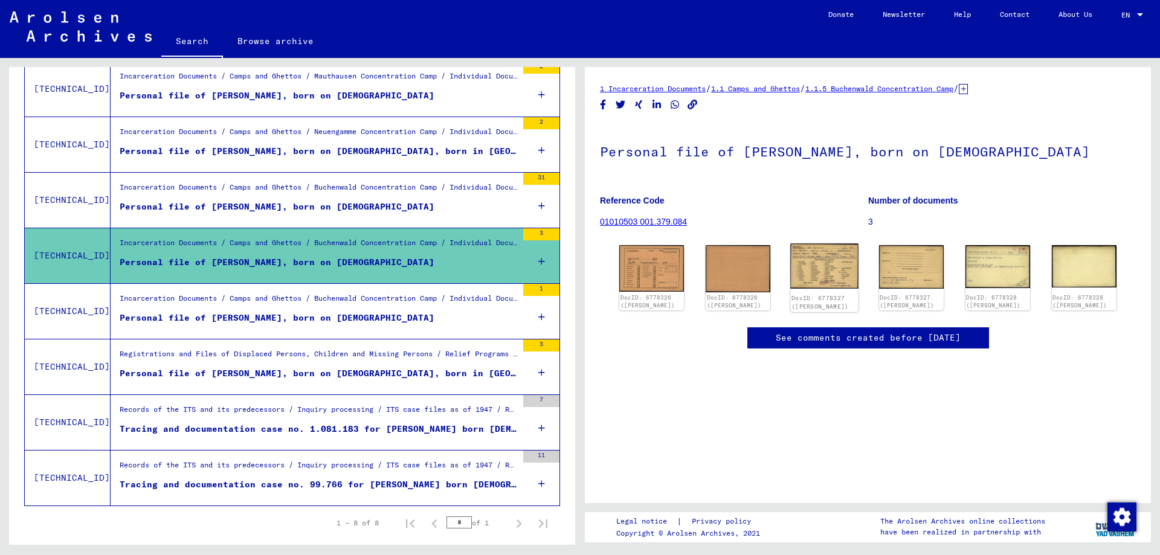
click at [822, 268] on img at bounding box center [825, 266] width 68 height 45
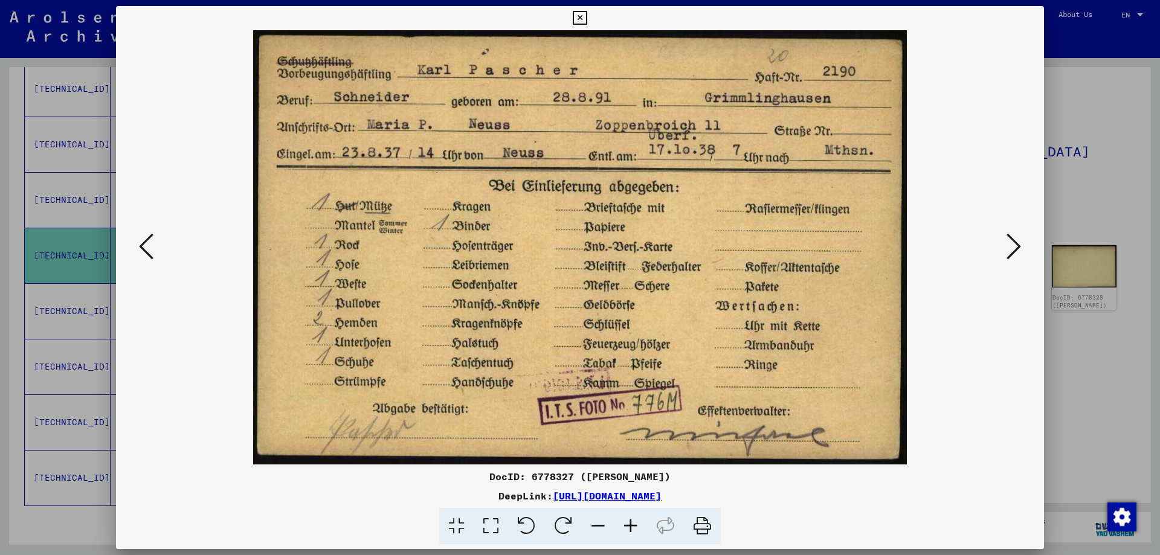
click at [1018, 245] on icon at bounding box center [1014, 246] width 15 height 29
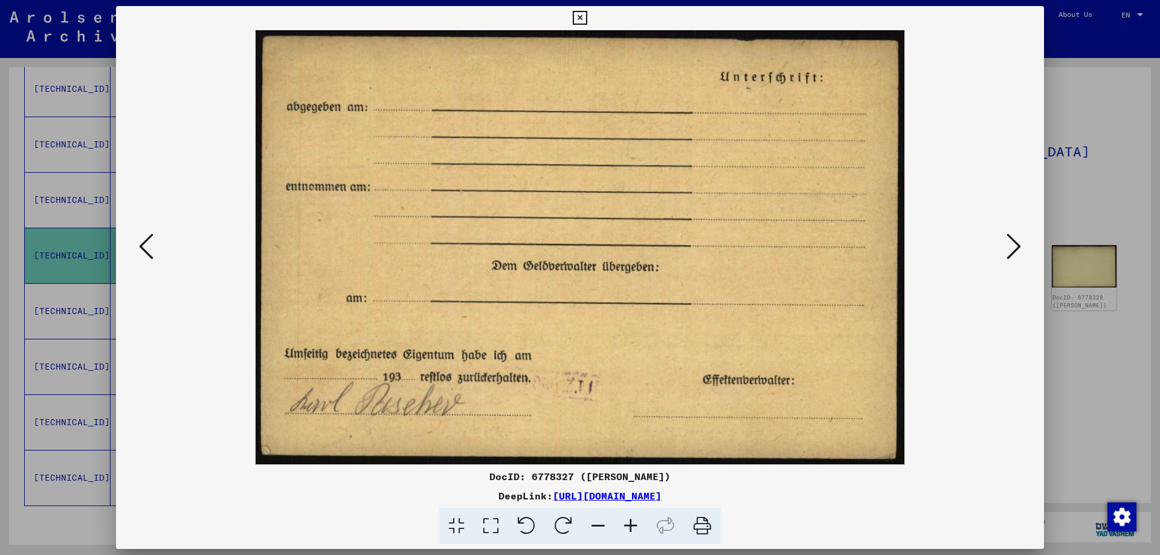
click at [1018, 245] on icon at bounding box center [1014, 246] width 15 height 29
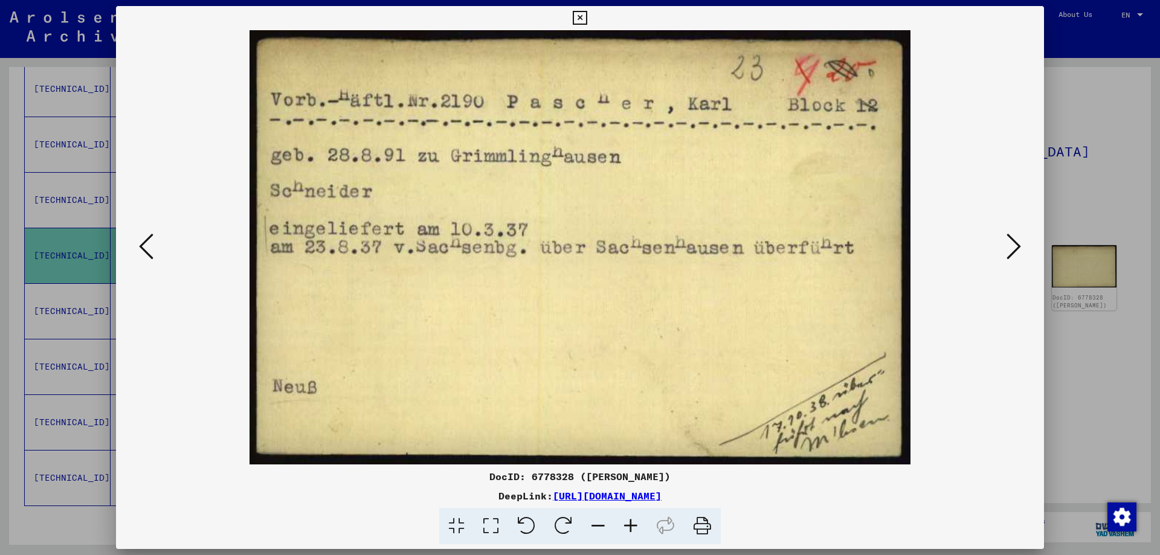
click at [1018, 245] on icon at bounding box center [1014, 246] width 15 height 29
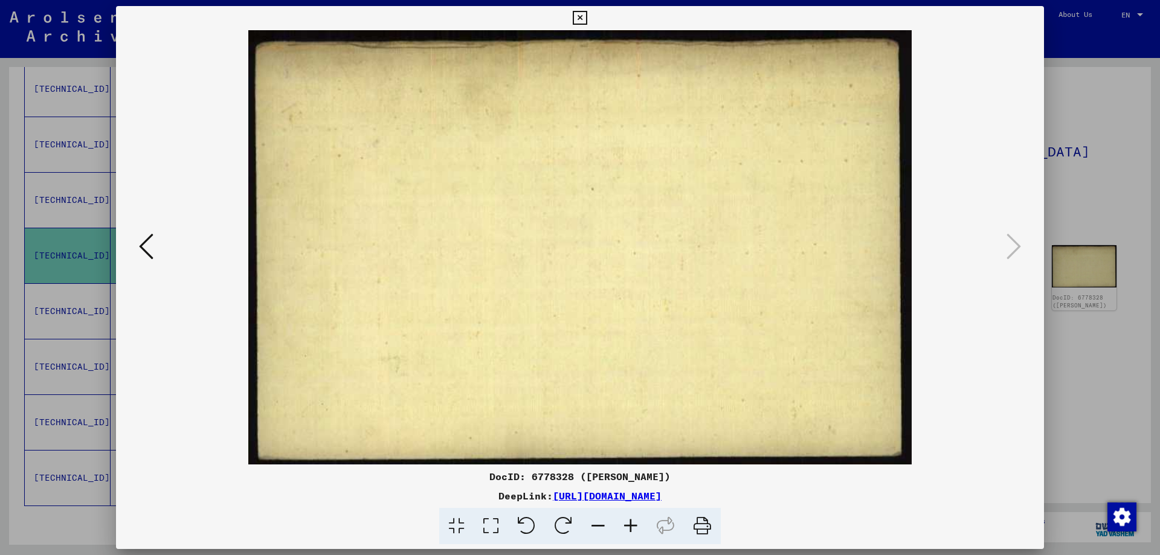
click at [1080, 160] on div at bounding box center [580, 277] width 1160 height 555
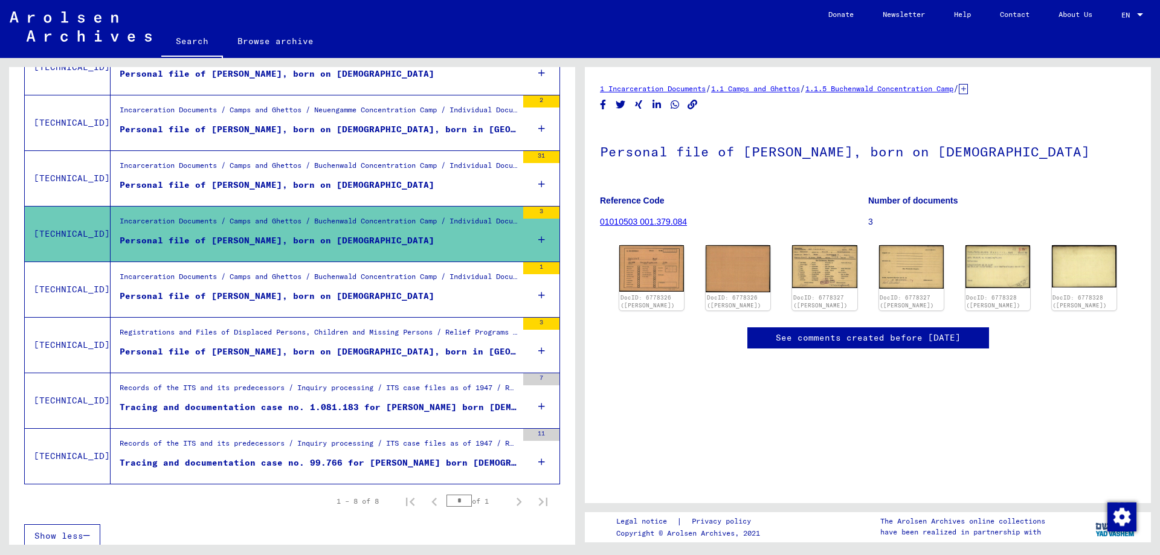
scroll to position [273, 0]
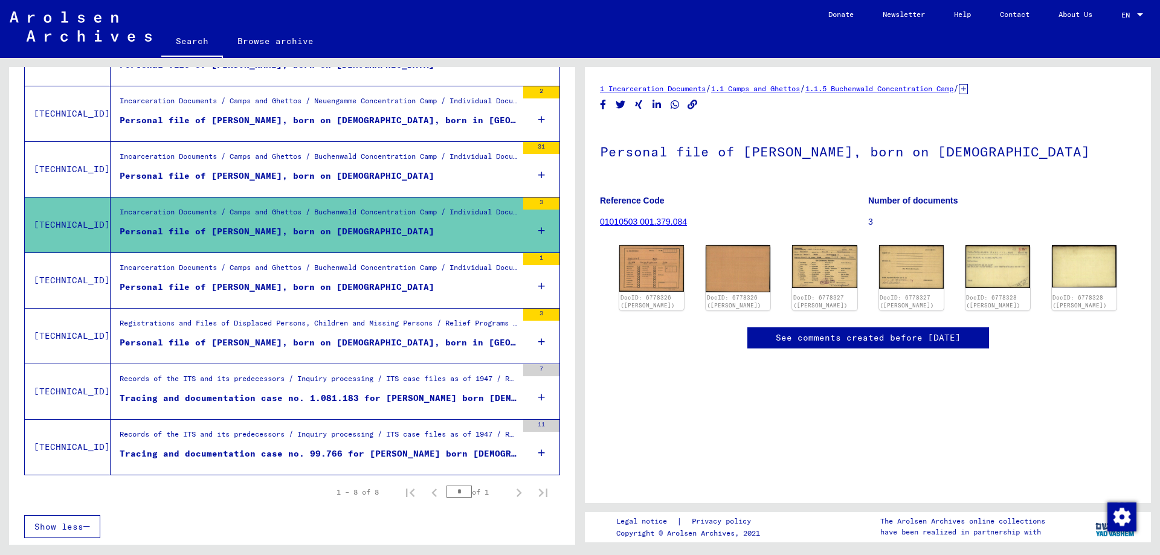
click at [364, 326] on div "Registrations and Files of Displaced Persons, Children and Missing Persons / Re…" at bounding box center [319, 326] width 398 height 17
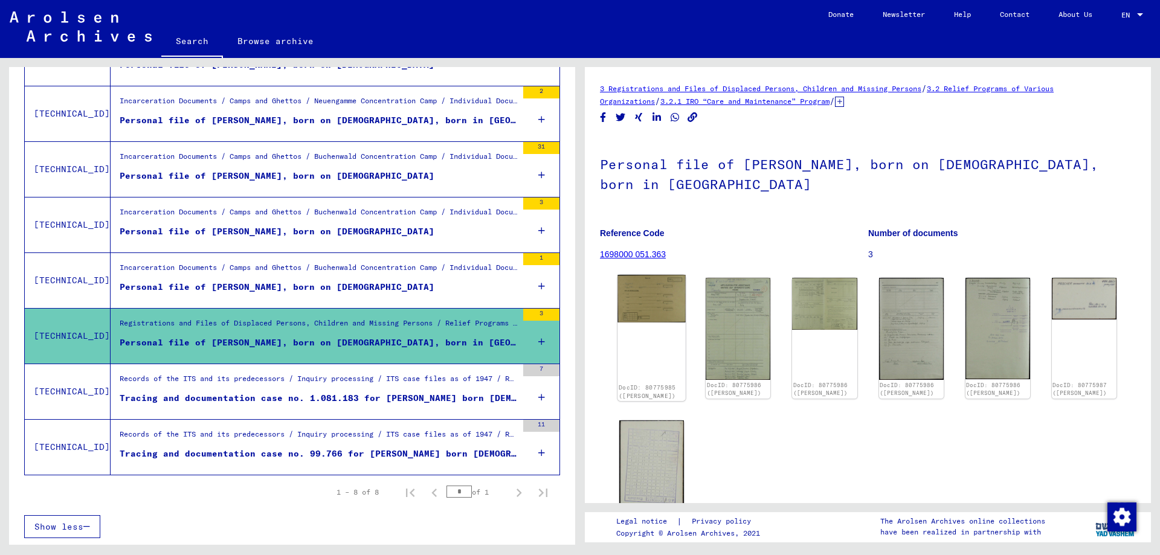
click at [654, 303] on img at bounding box center [652, 299] width 68 height 48
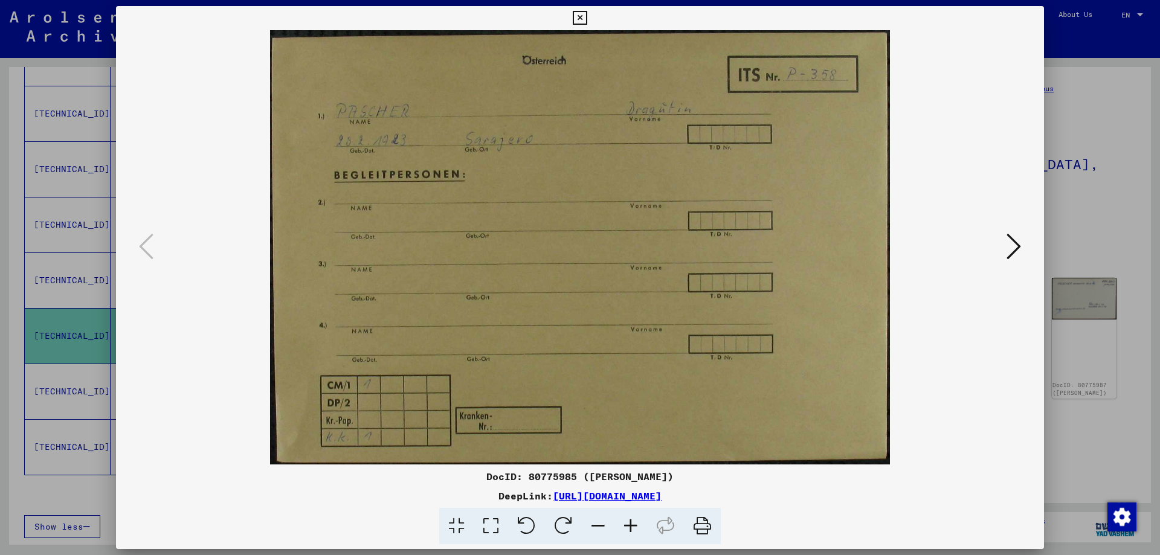
click at [1013, 242] on icon at bounding box center [1014, 246] width 15 height 29
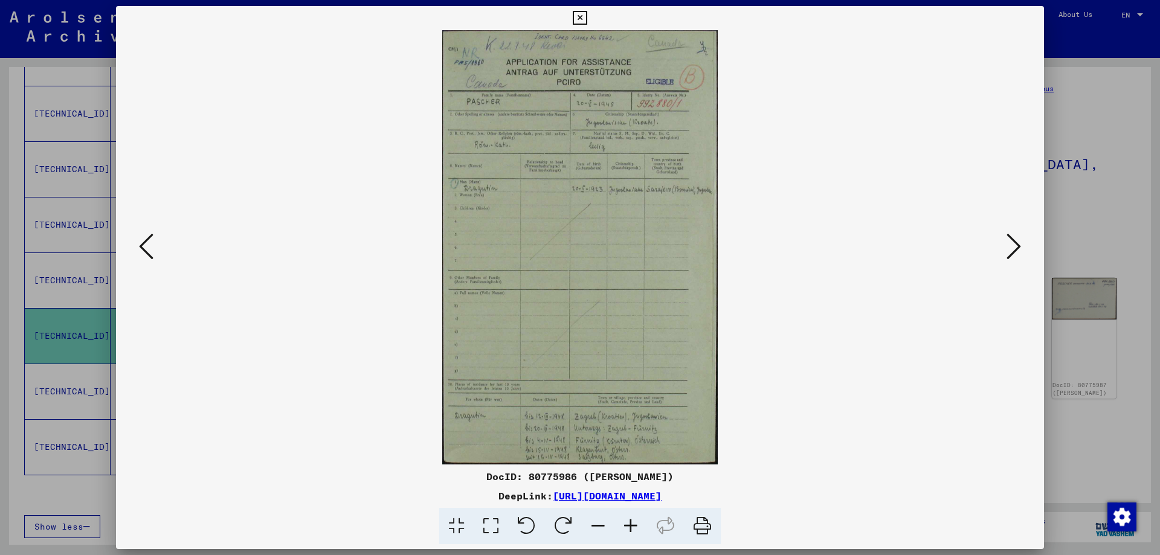
click at [1019, 242] on icon at bounding box center [1014, 246] width 15 height 29
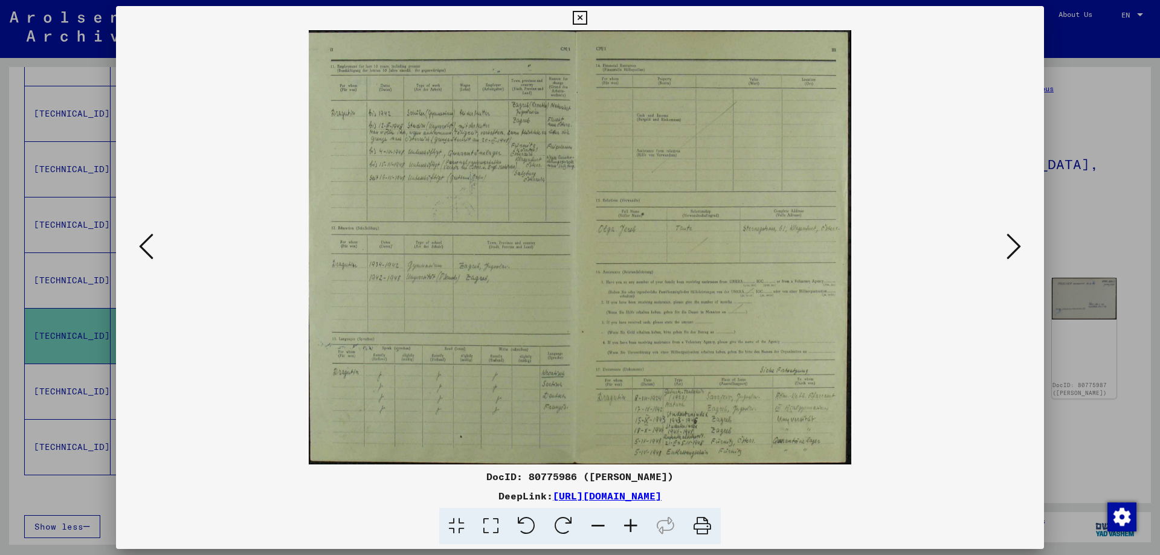
click at [1013, 243] on icon at bounding box center [1014, 246] width 15 height 29
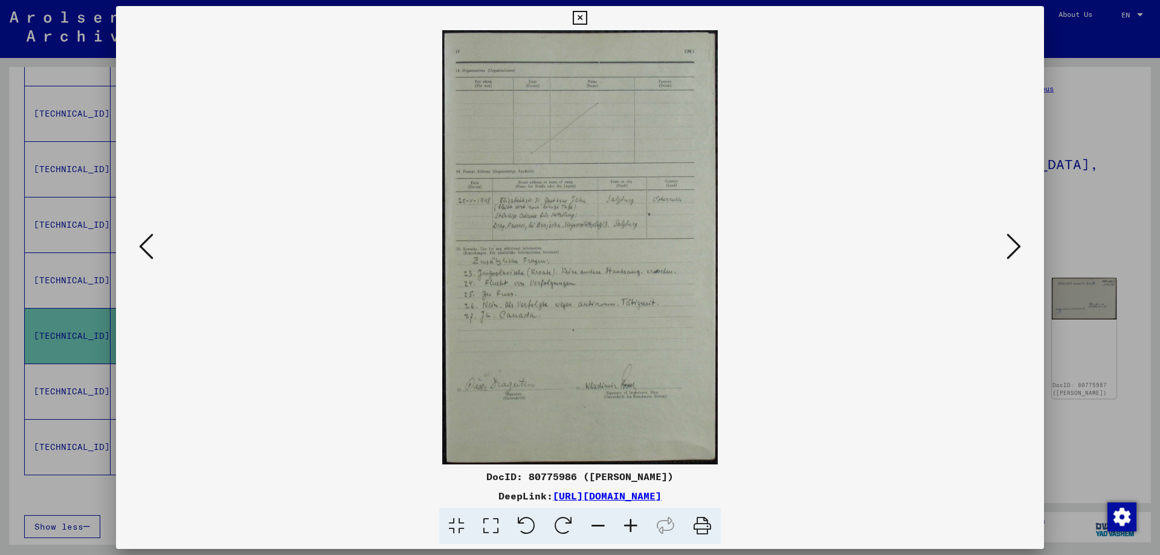
click at [1013, 243] on icon at bounding box center [1014, 246] width 15 height 29
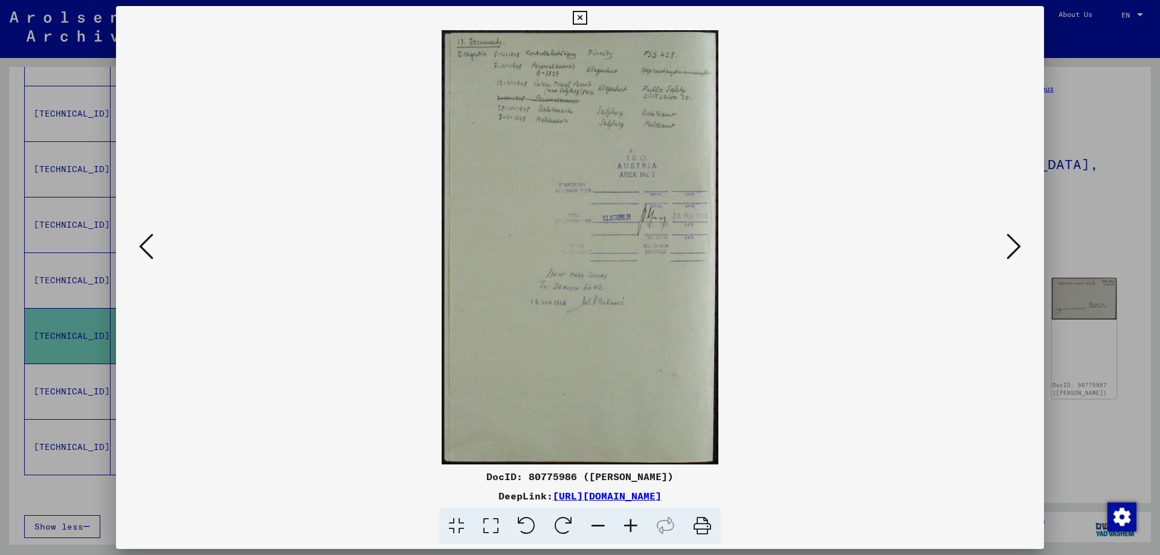
click at [1015, 245] on icon at bounding box center [1014, 246] width 15 height 29
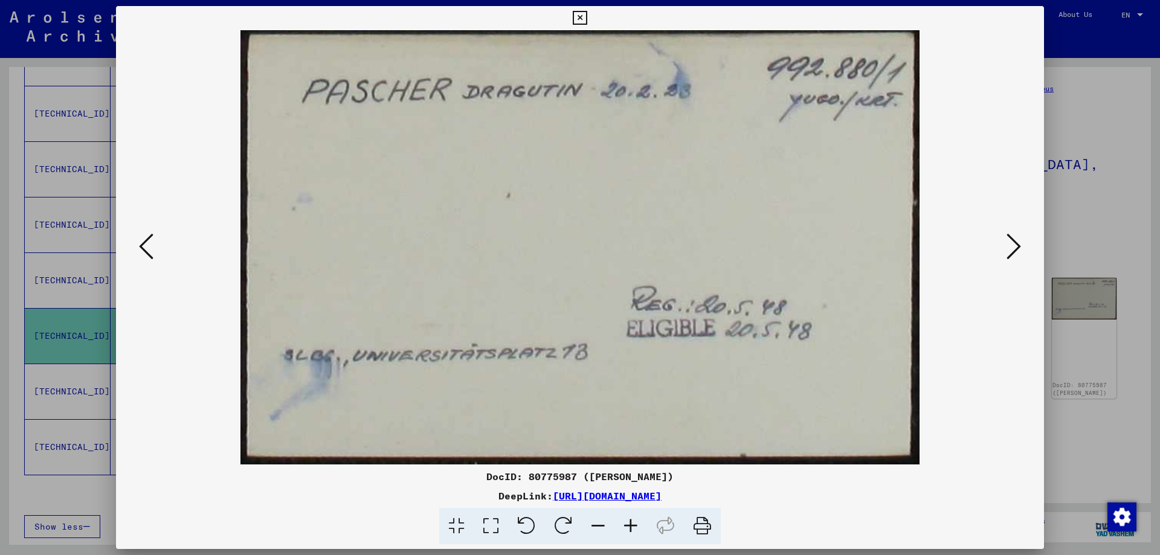
click at [1015, 245] on icon at bounding box center [1014, 246] width 15 height 29
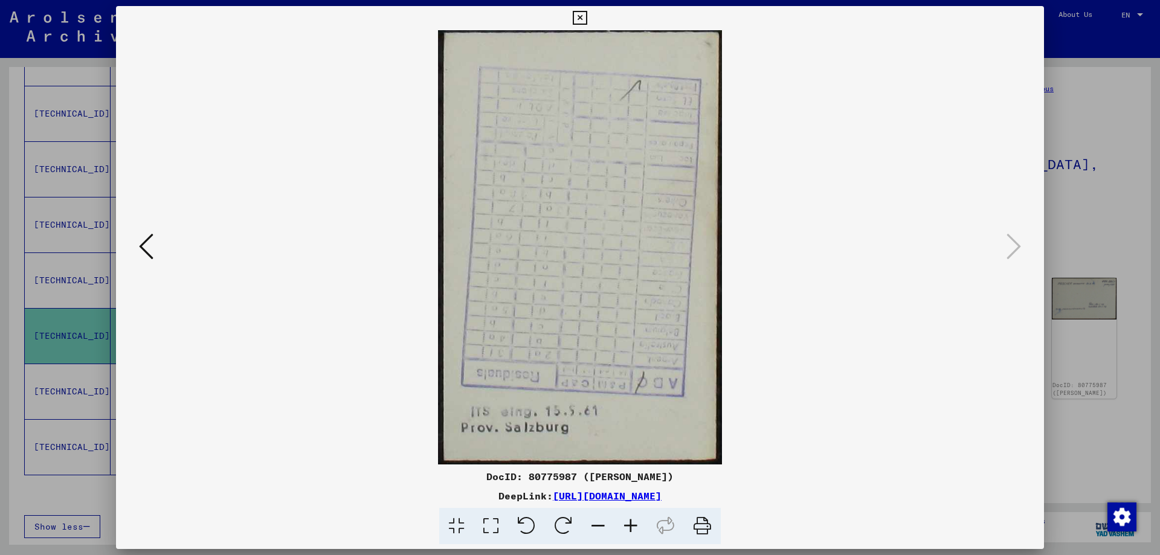
click at [1066, 244] on div at bounding box center [580, 277] width 1160 height 555
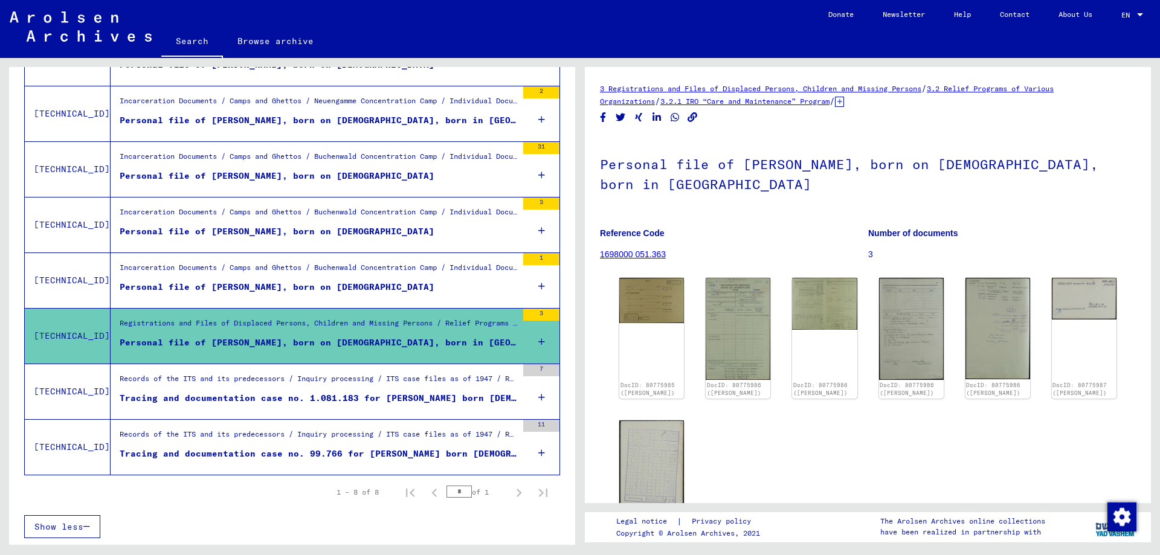
click at [404, 400] on div "Tracing and documentation case no. 1.081.183 for [PERSON_NAME] born [DEMOGRAPHI…" at bounding box center [319, 398] width 398 height 13
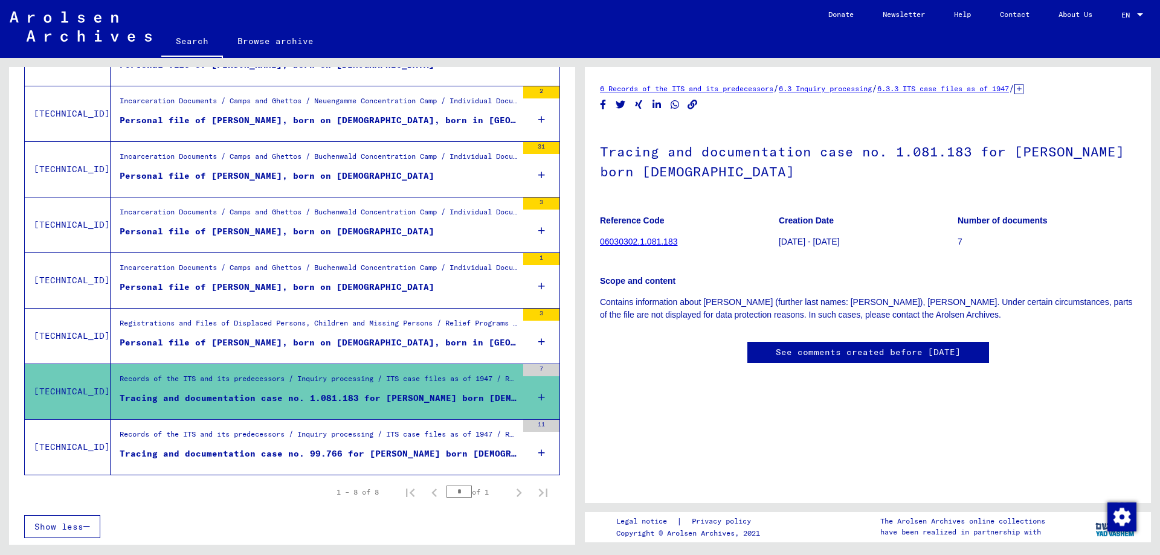
click at [395, 440] on div "Records of the ITS and its predecessors / Inquiry processing / ITS case files a…" at bounding box center [319, 437] width 398 height 17
